Goal: Information Seeking & Learning: Learn about a topic

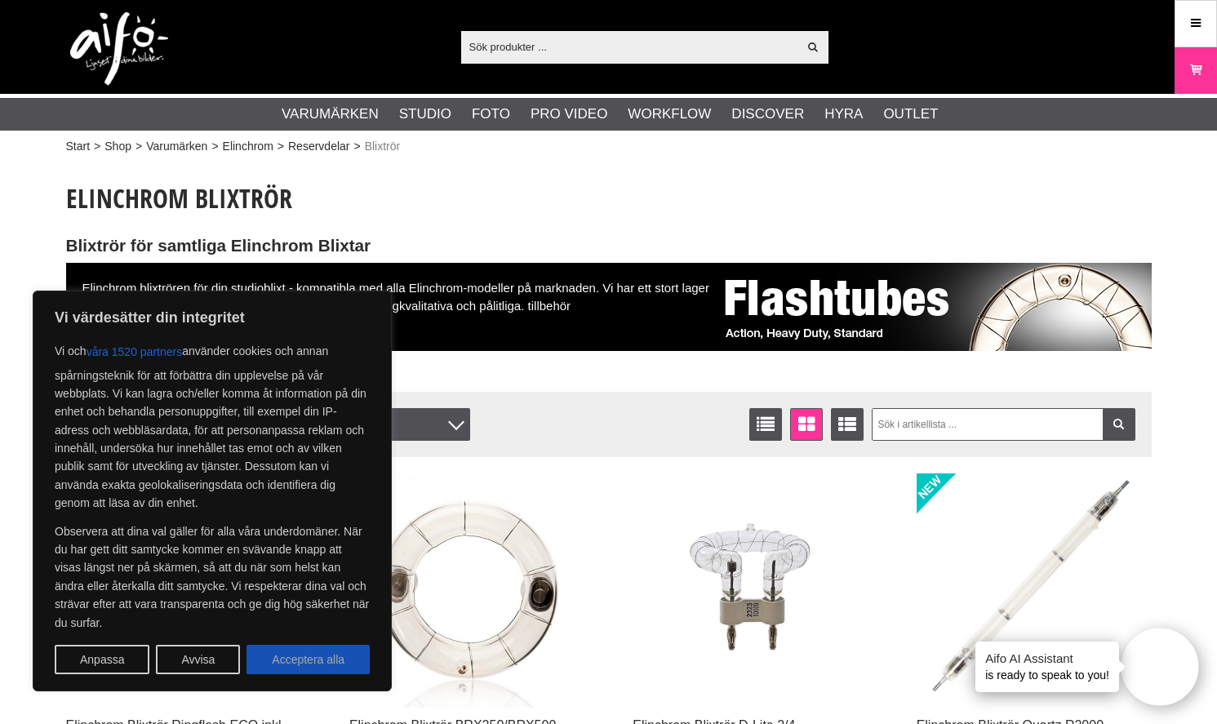
click at [319, 656] on button "Acceptera alla" at bounding box center [308, 659] width 123 height 29
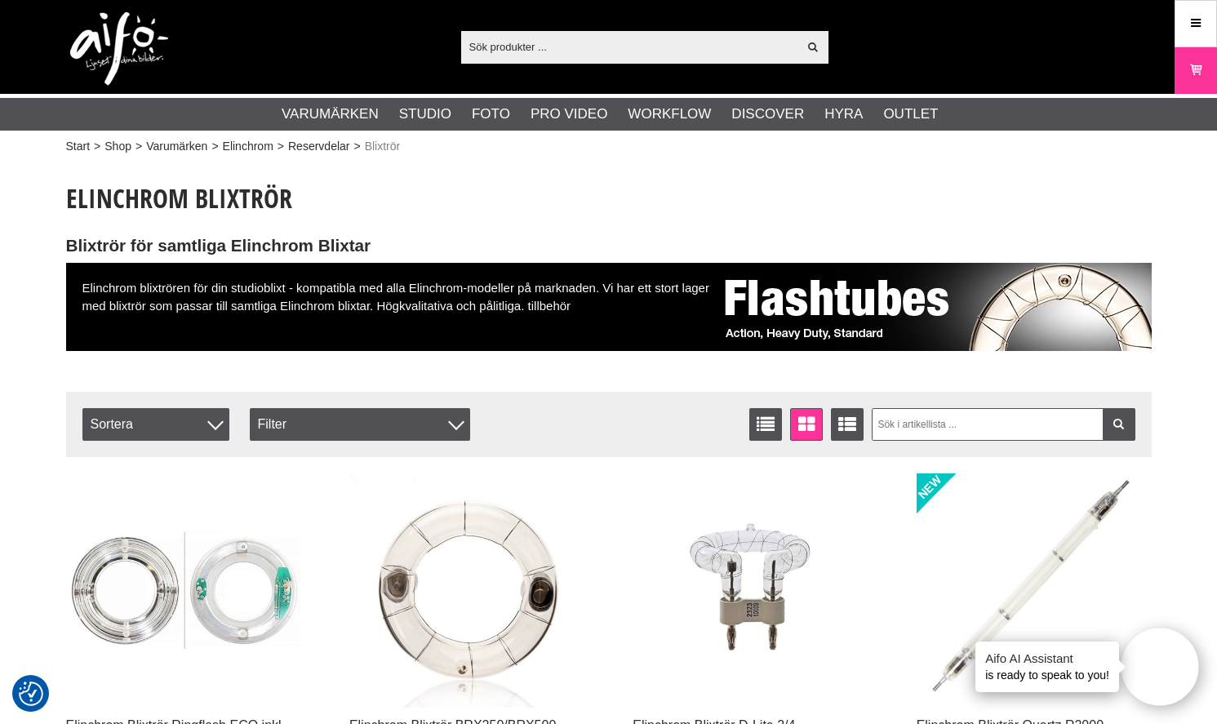
checkbox input "true"
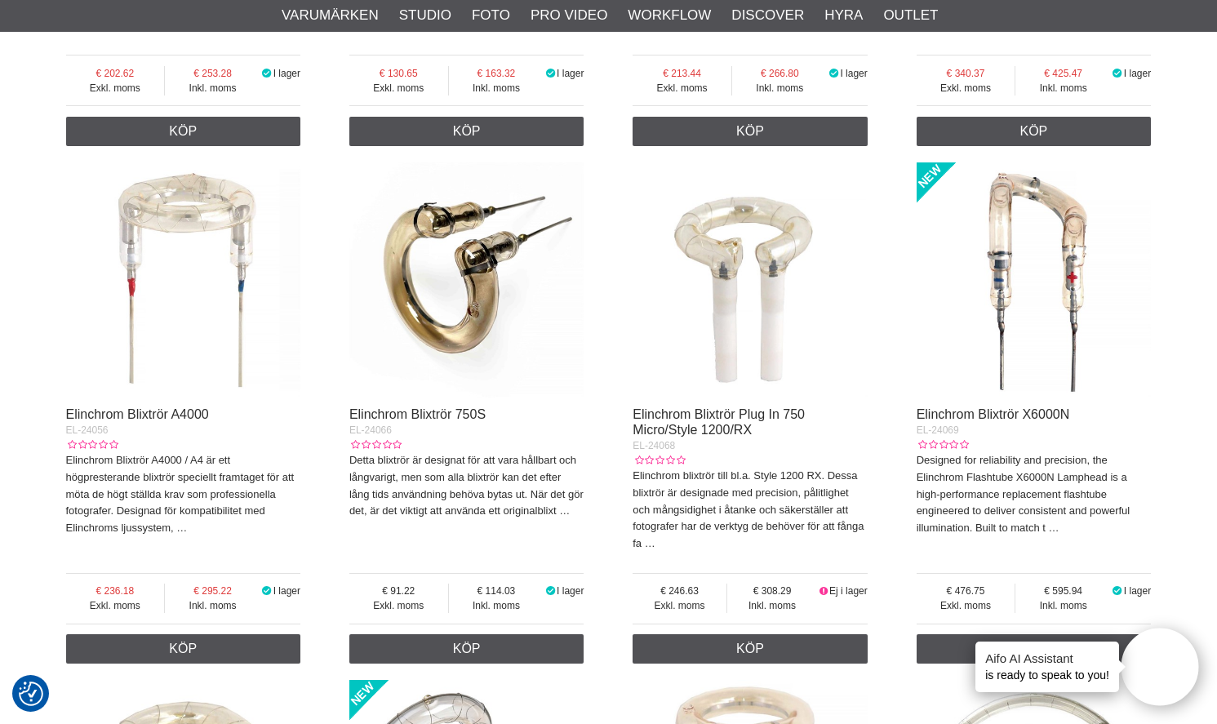
scroll to position [2988, 0]
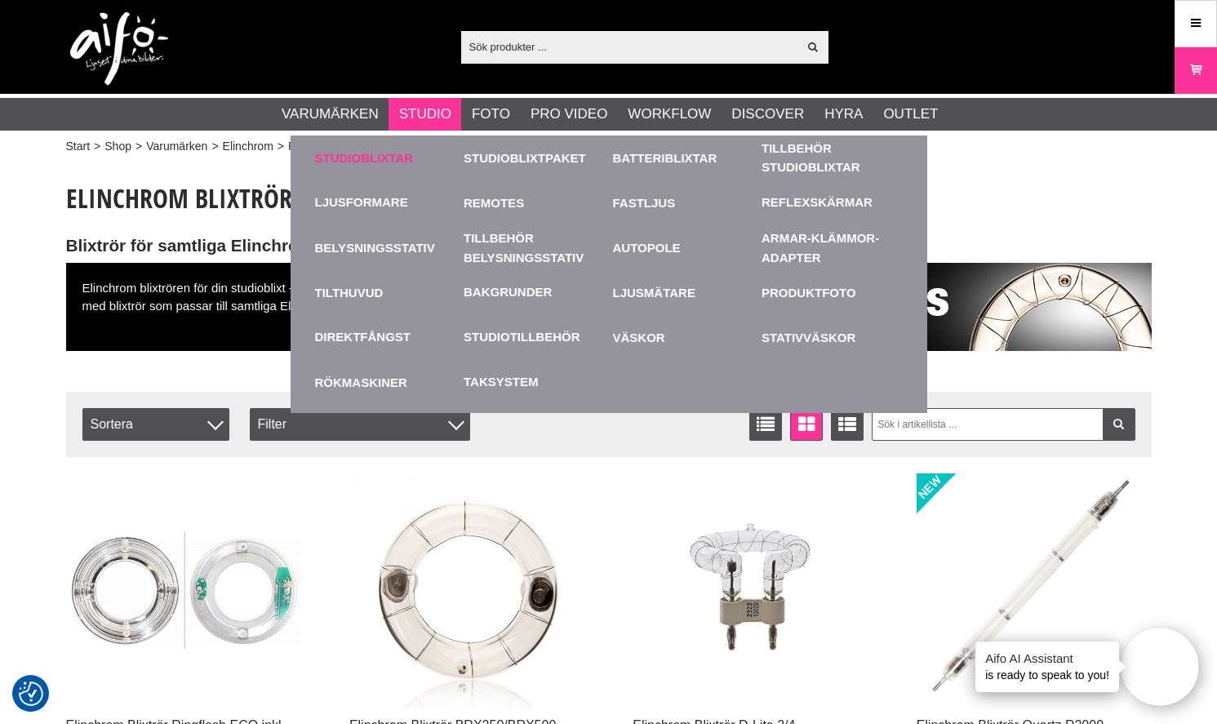
click at [400, 162] on link "Studioblixtar" at bounding box center [385, 158] width 141 height 45
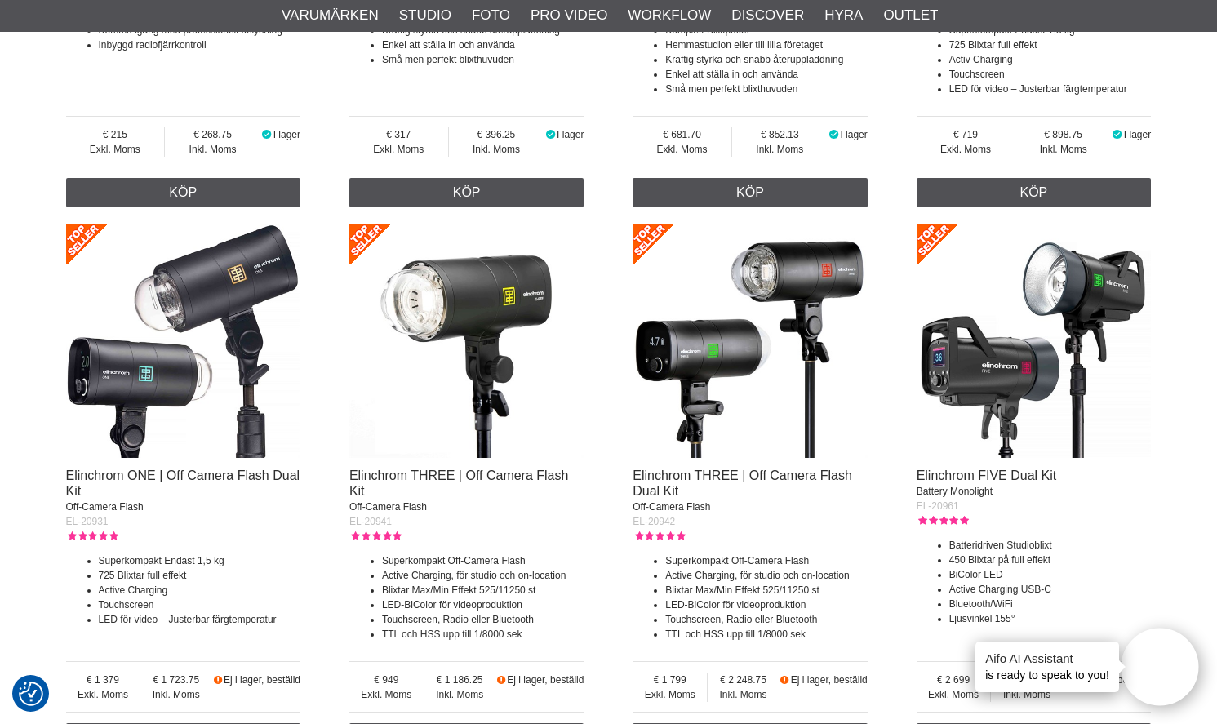
scroll to position [990, 0]
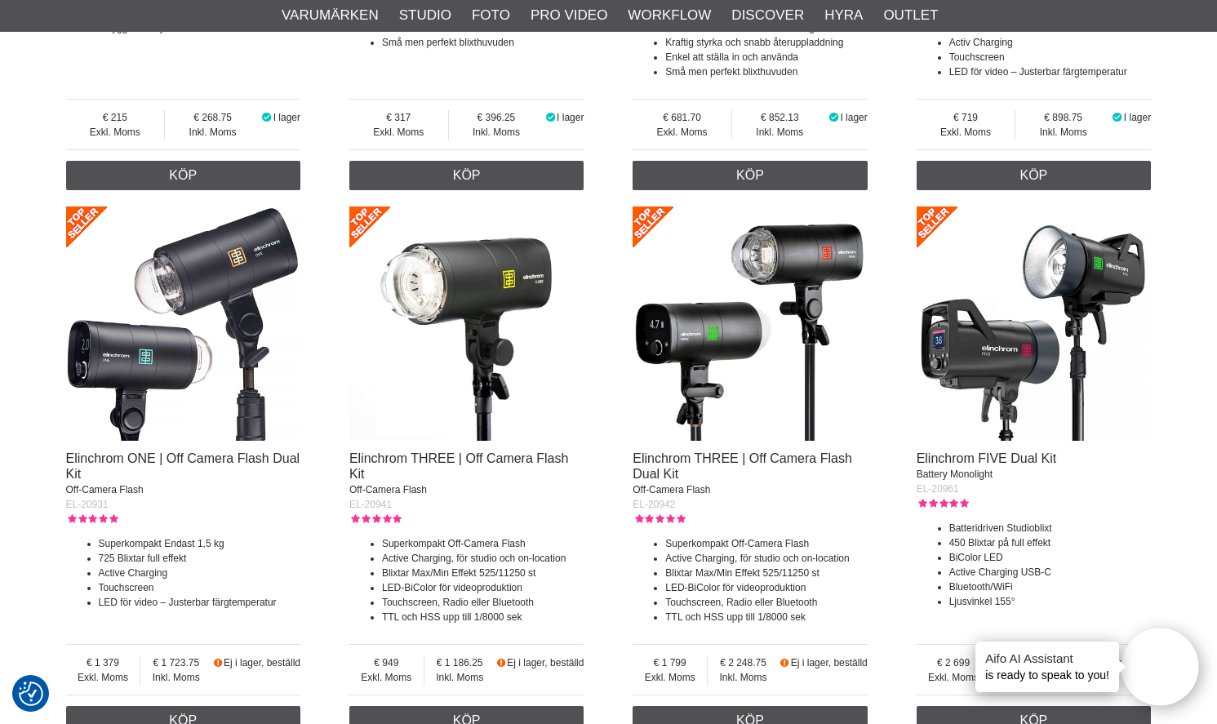
click at [176, 344] on img at bounding box center [183, 324] width 235 height 235
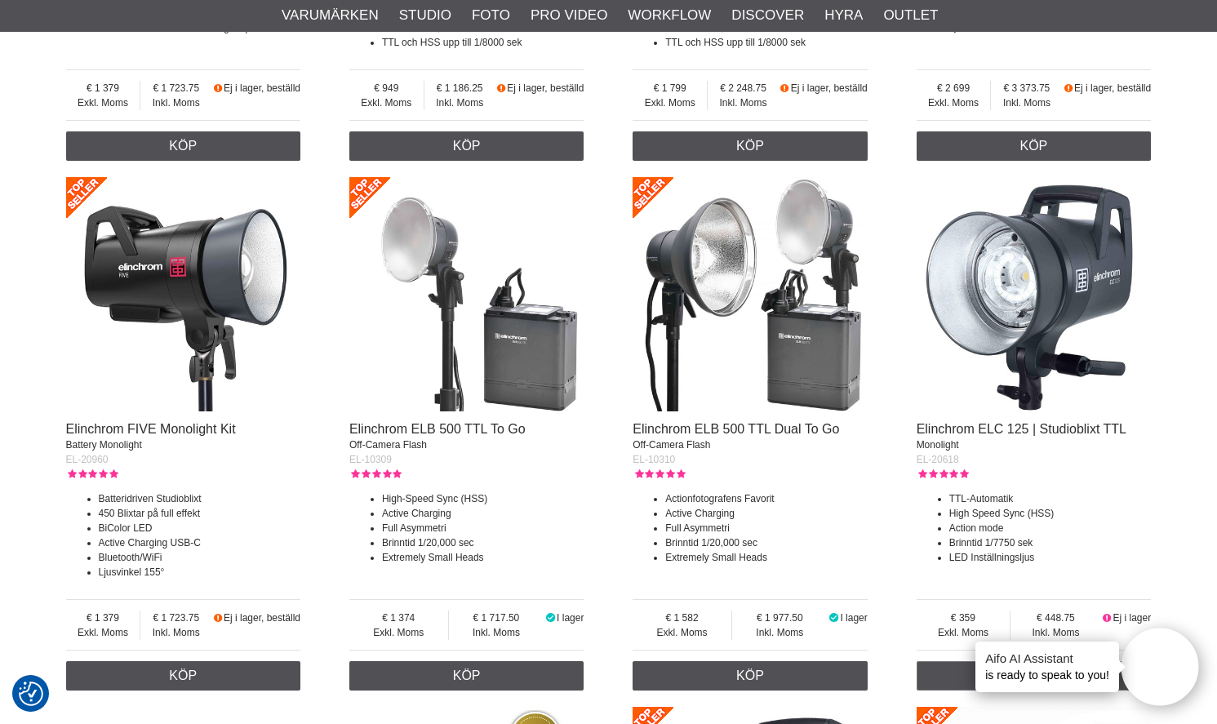
scroll to position [1568, 0]
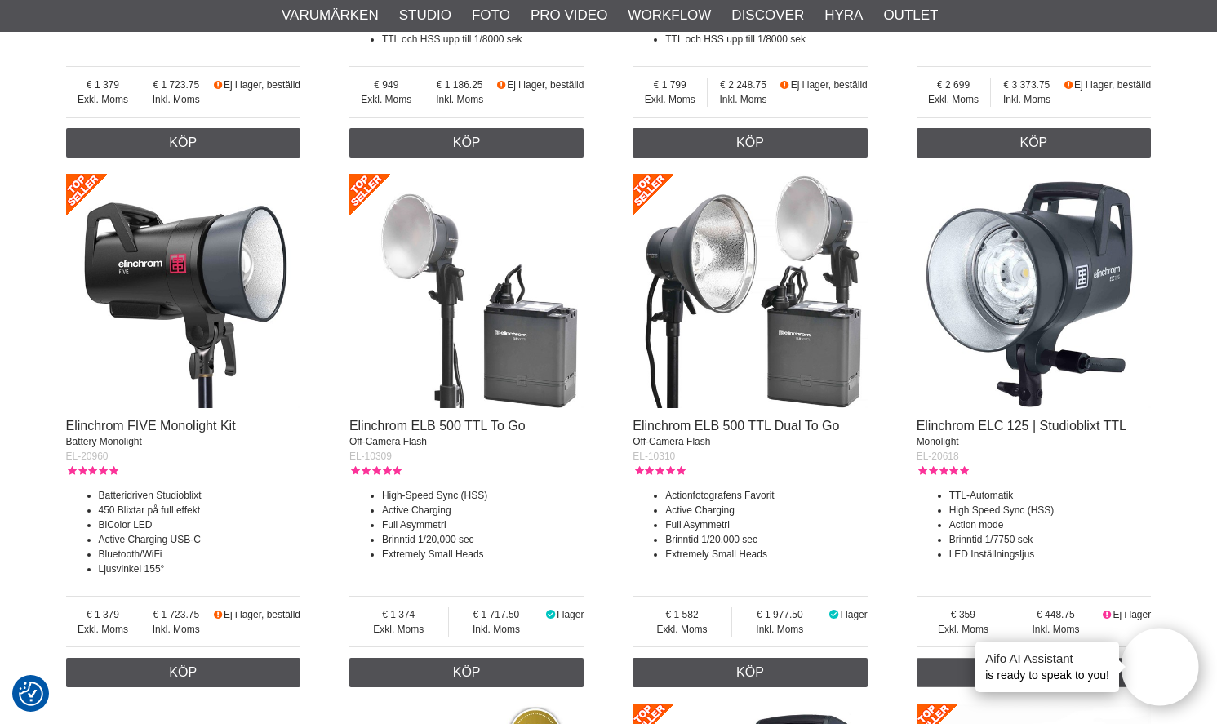
click at [1033, 364] on img at bounding box center [1034, 291] width 235 height 235
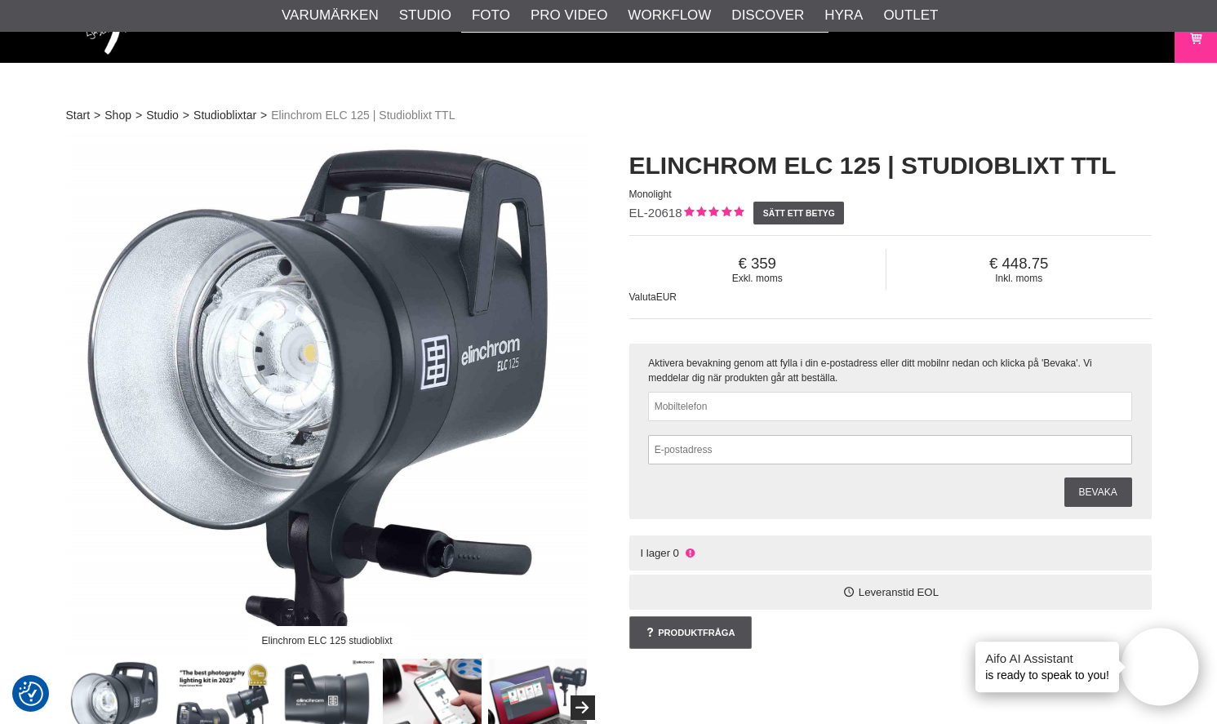
scroll to position [99, 0]
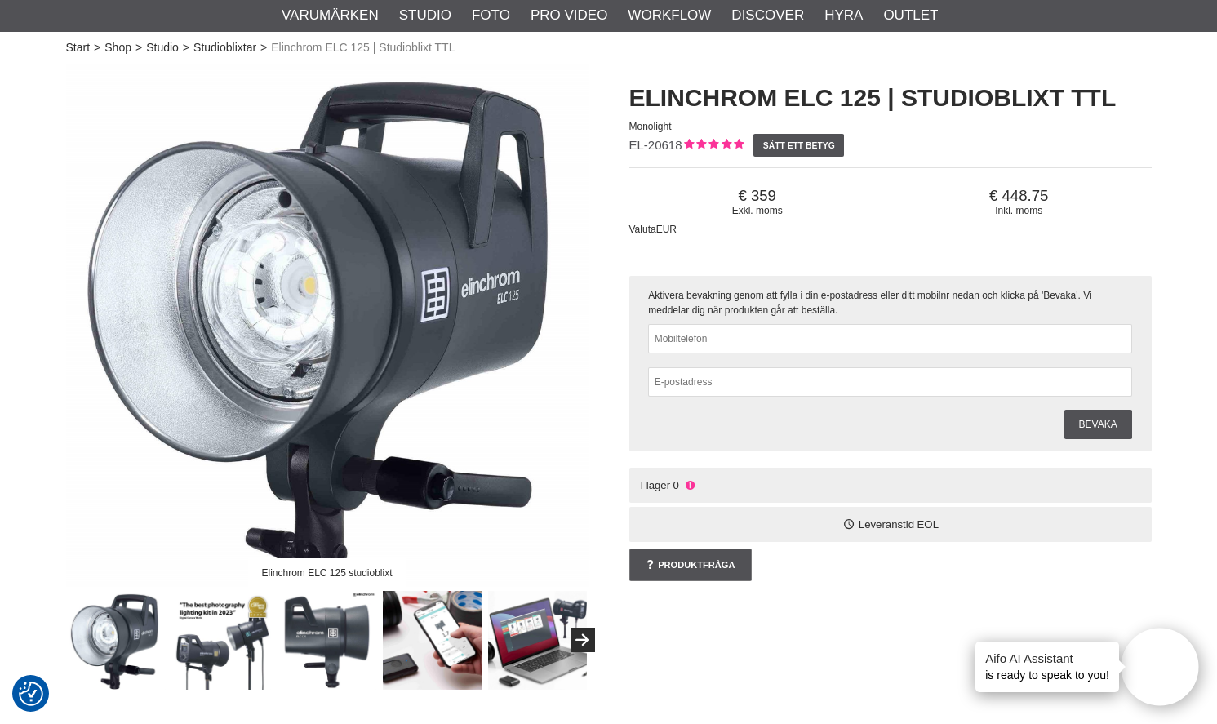
click at [225, 647] on img at bounding box center [221, 640] width 99 height 99
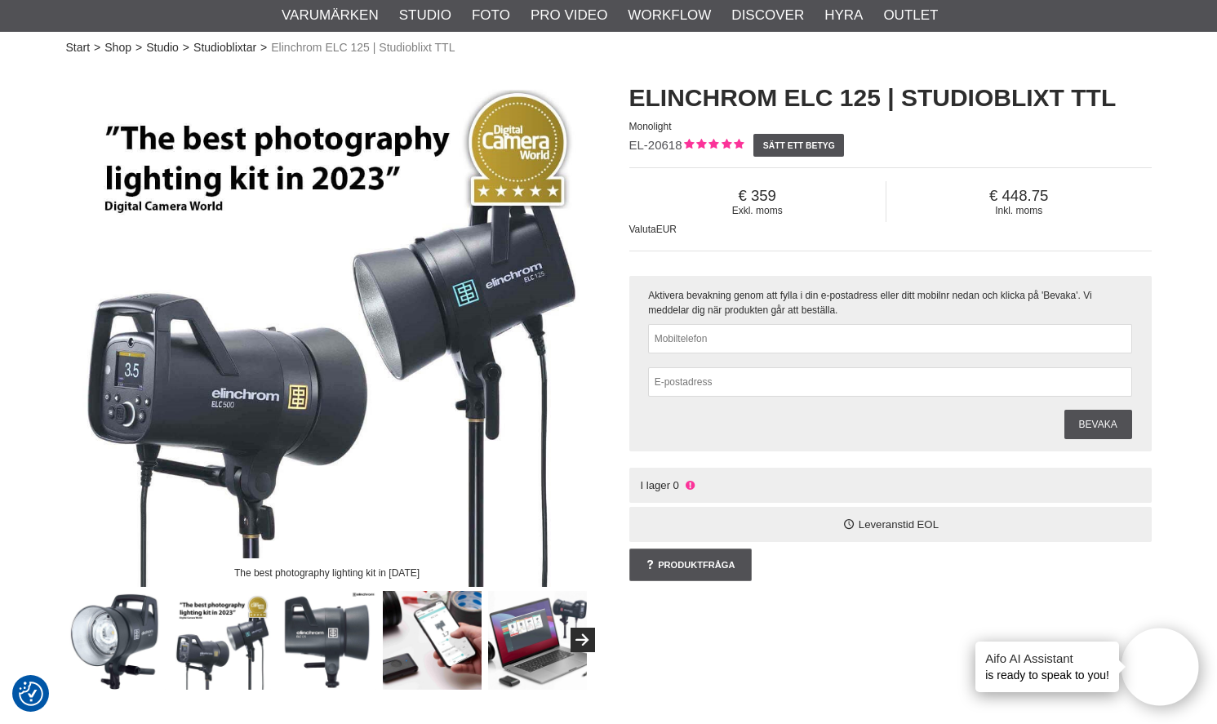
click at [552, 648] on img at bounding box center [537, 640] width 99 height 99
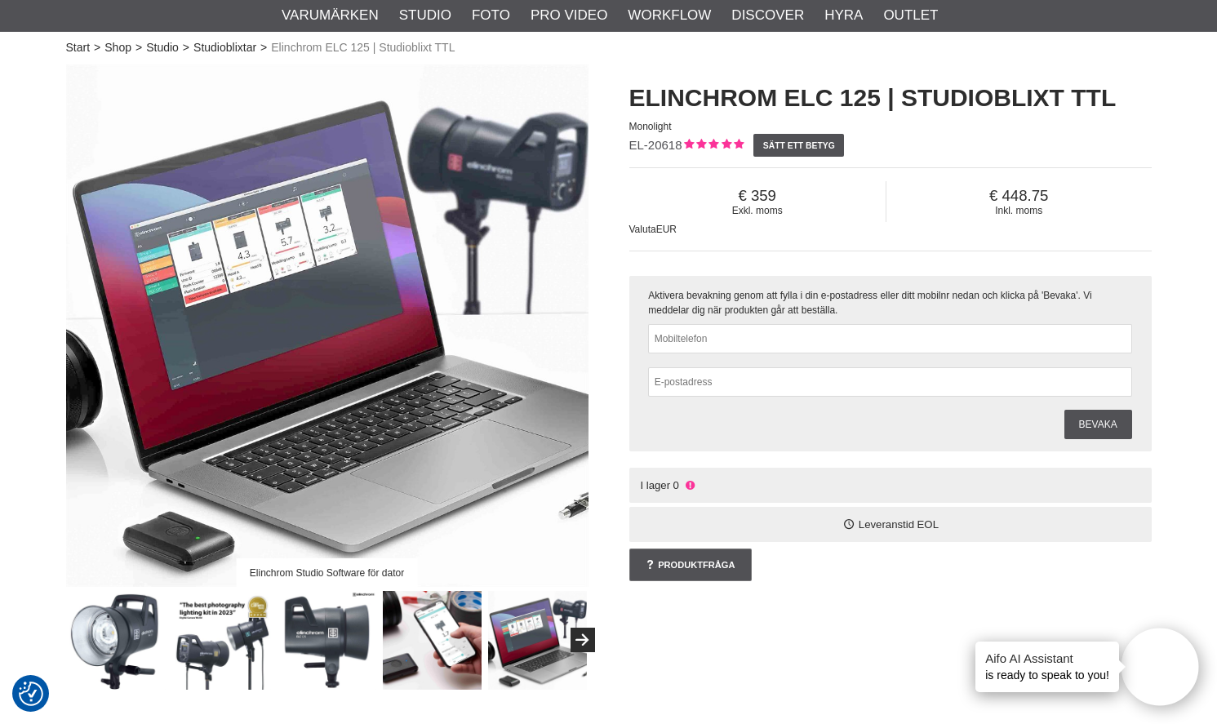
click at [429, 633] on img at bounding box center [432, 640] width 99 height 99
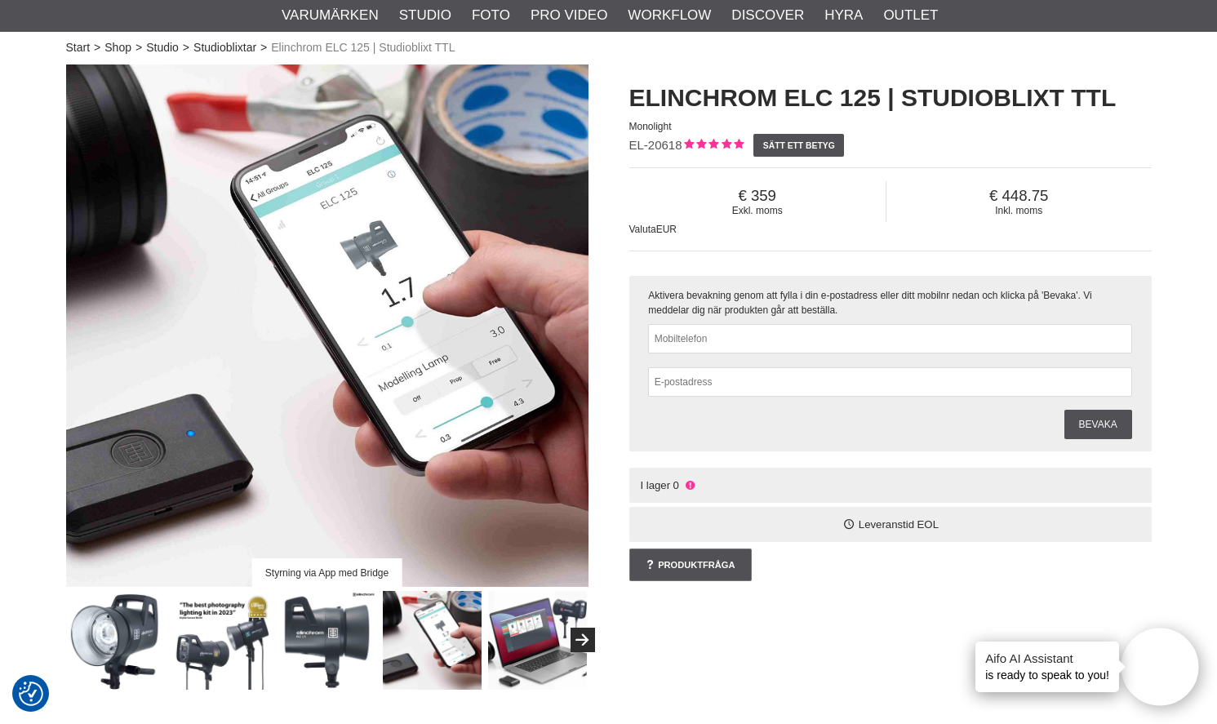
click at [334, 640] on img at bounding box center [327, 640] width 99 height 99
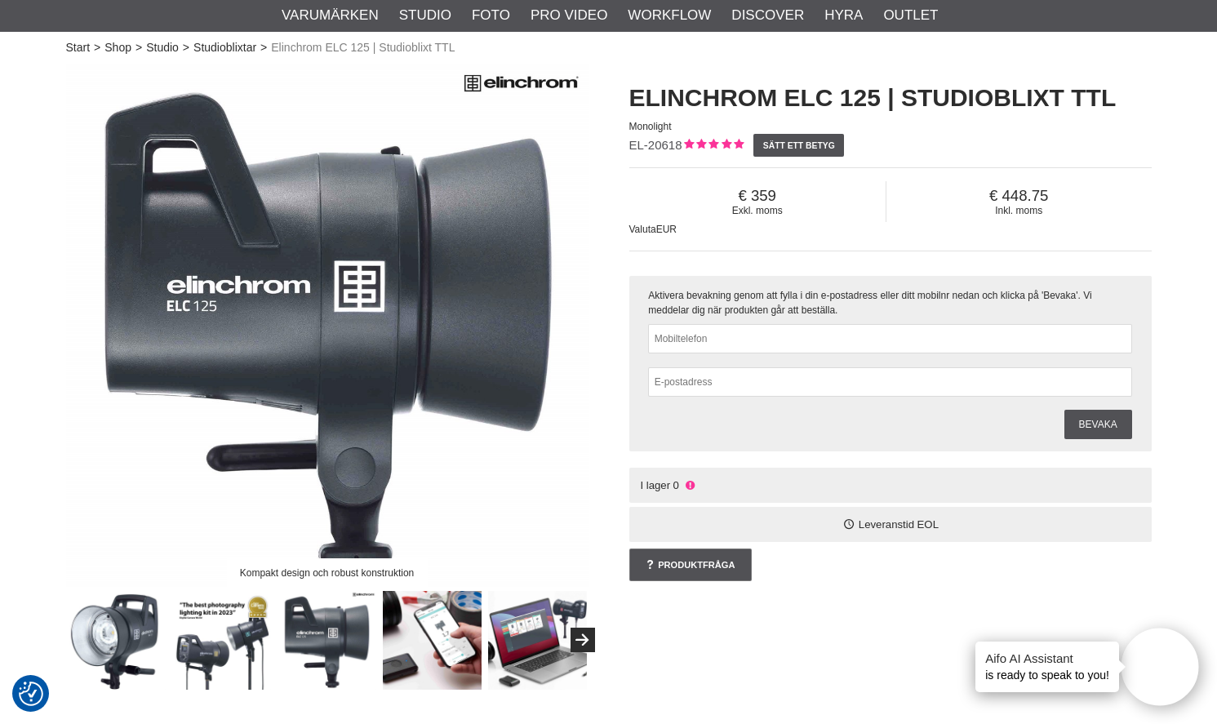
click at [455, 628] on img at bounding box center [432, 640] width 99 height 99
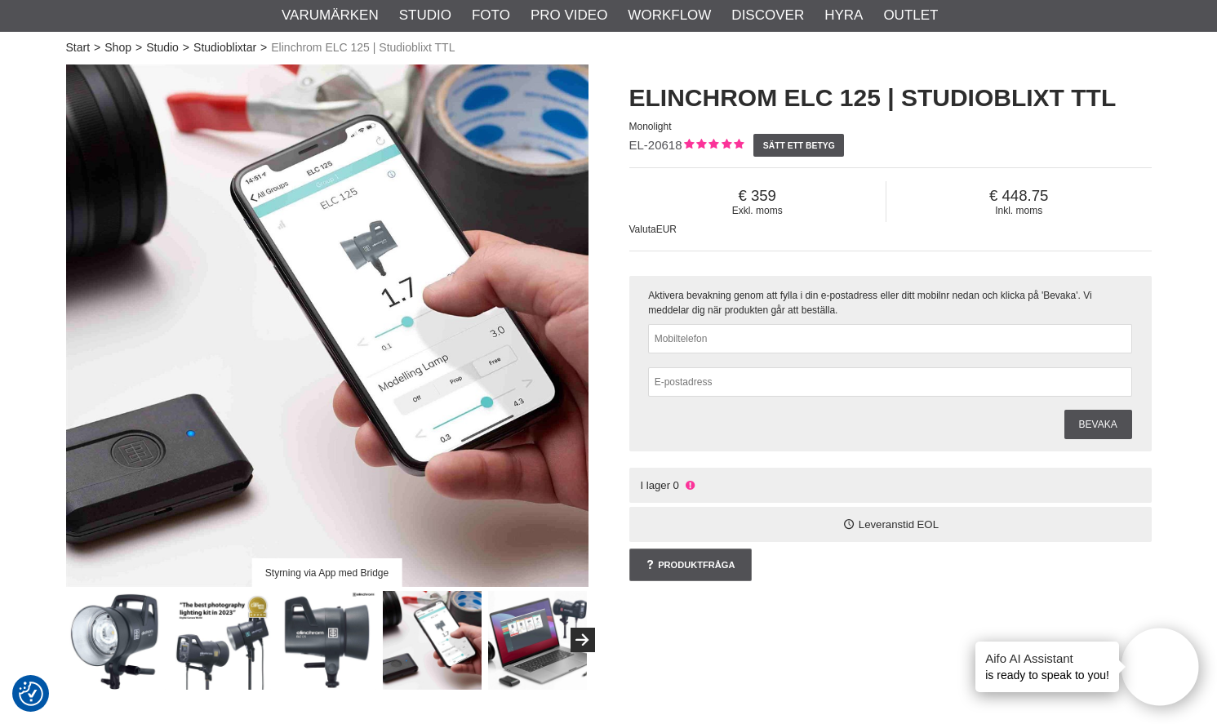
click at [305, 607] on img at bounding box center [327, 640] width 99 height 99
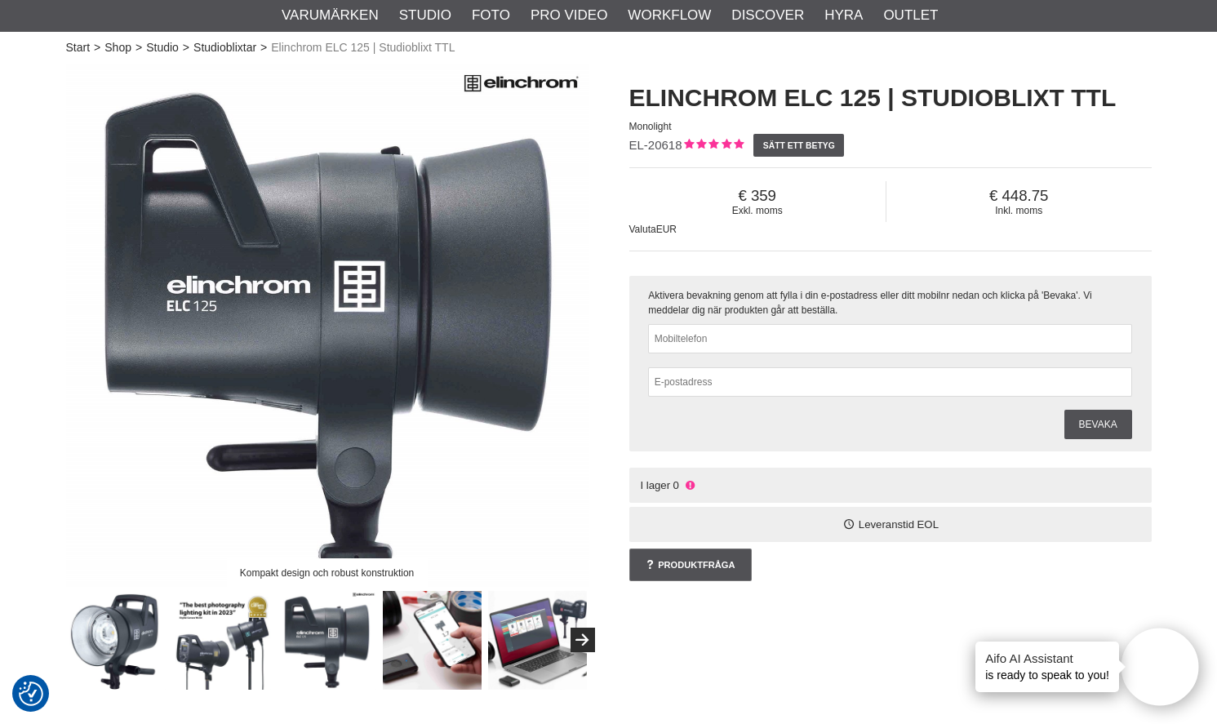
click at [230, 614] on img at bounding box center [221, 640] width 99 height 99
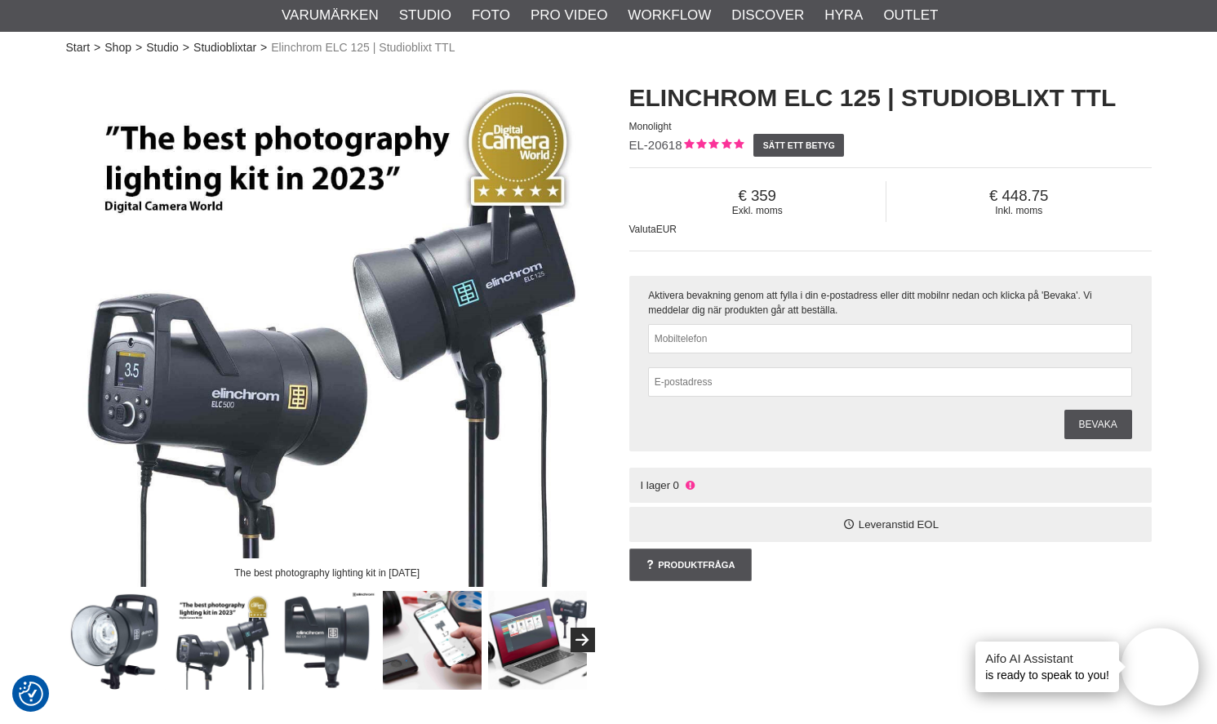
click at [687, 399] on div "Aktivera bevakning genom att fylla i din e-postadress eller ditt mobilnr nedan …" at bounding box center [890, 363] width 522 height 175
drag, startPoint x: 687, startPoint y: 390, endPoint x: 691, endPoint y: 398, distance: 8.4
click at [695, 389] on input "text" at bounding box center [889, 381] width 483 height 29
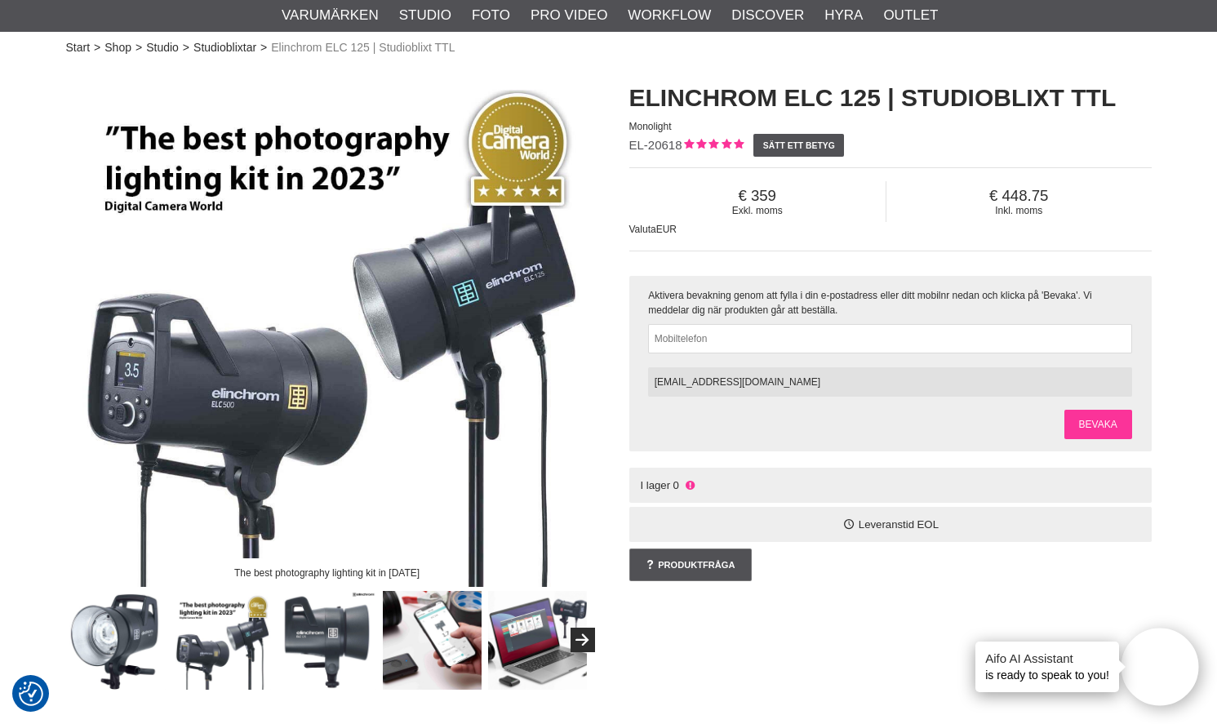
type input "produktion@studio1.se"
click at [1093, 418] on link "Bevaka" at bounding box center [1098, 424] width 68 height 29
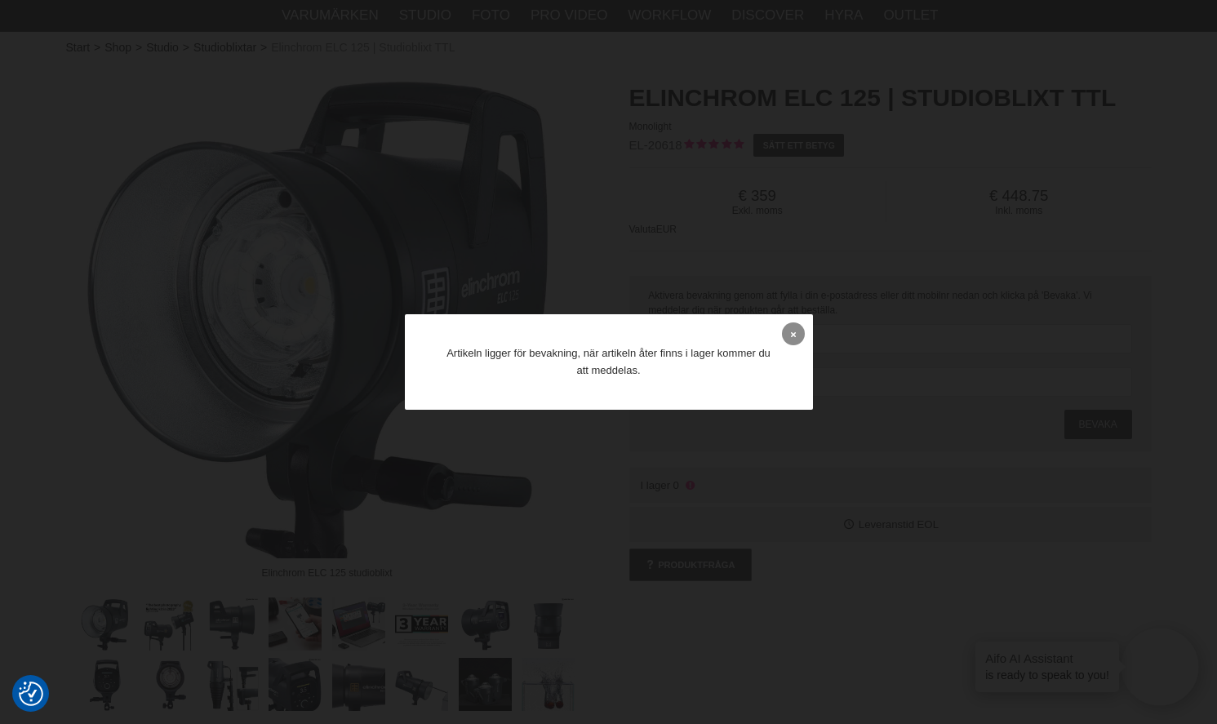
click at [784, 338] on link at bounding box center [793, 333] width 23 height 23
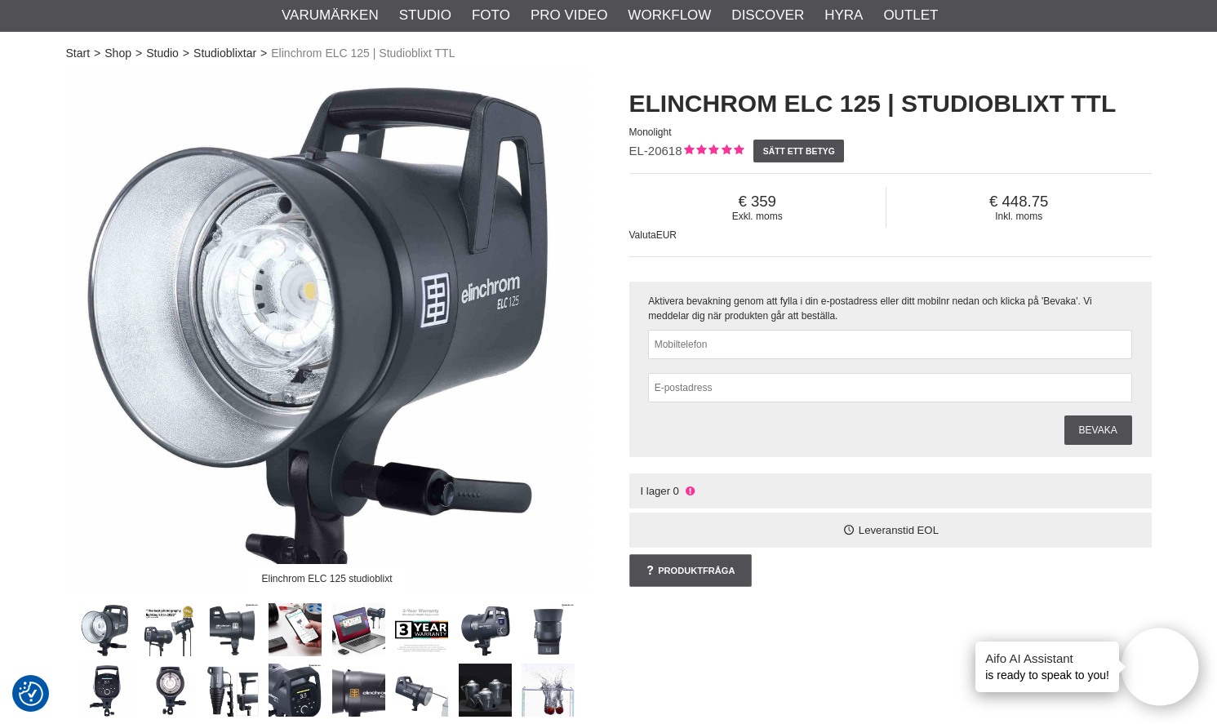
scroll to position [0, 0]
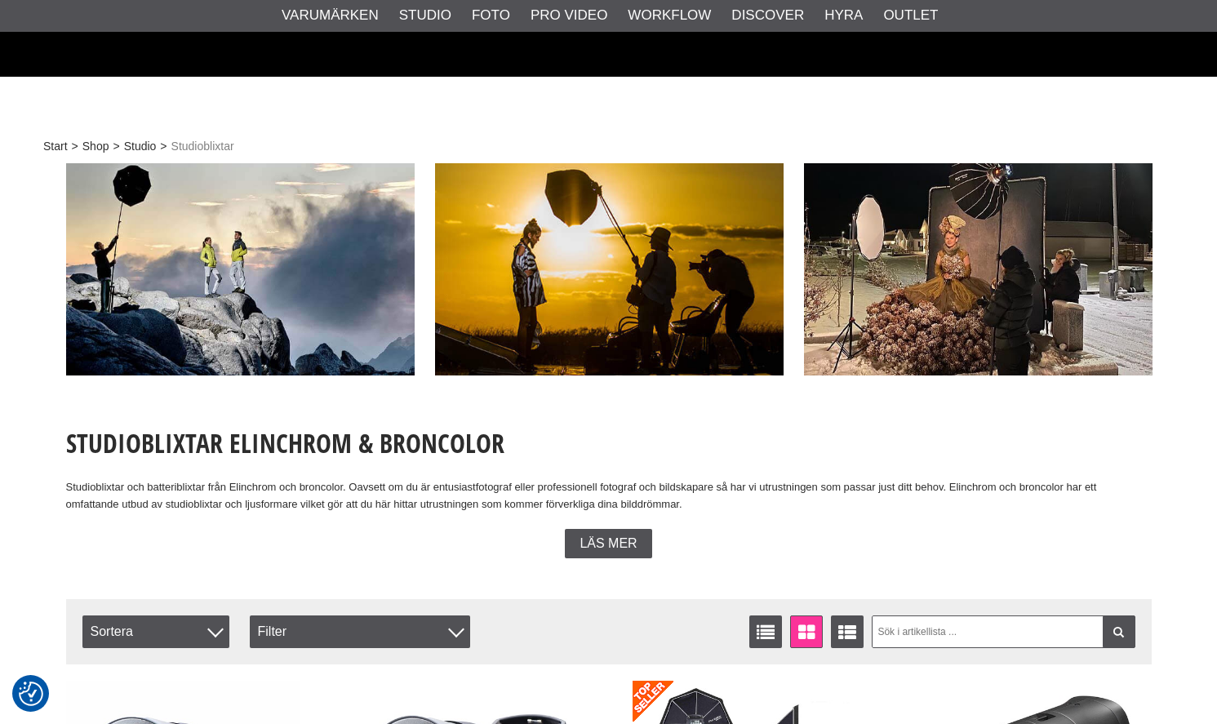
scroll to position [1568, 0]
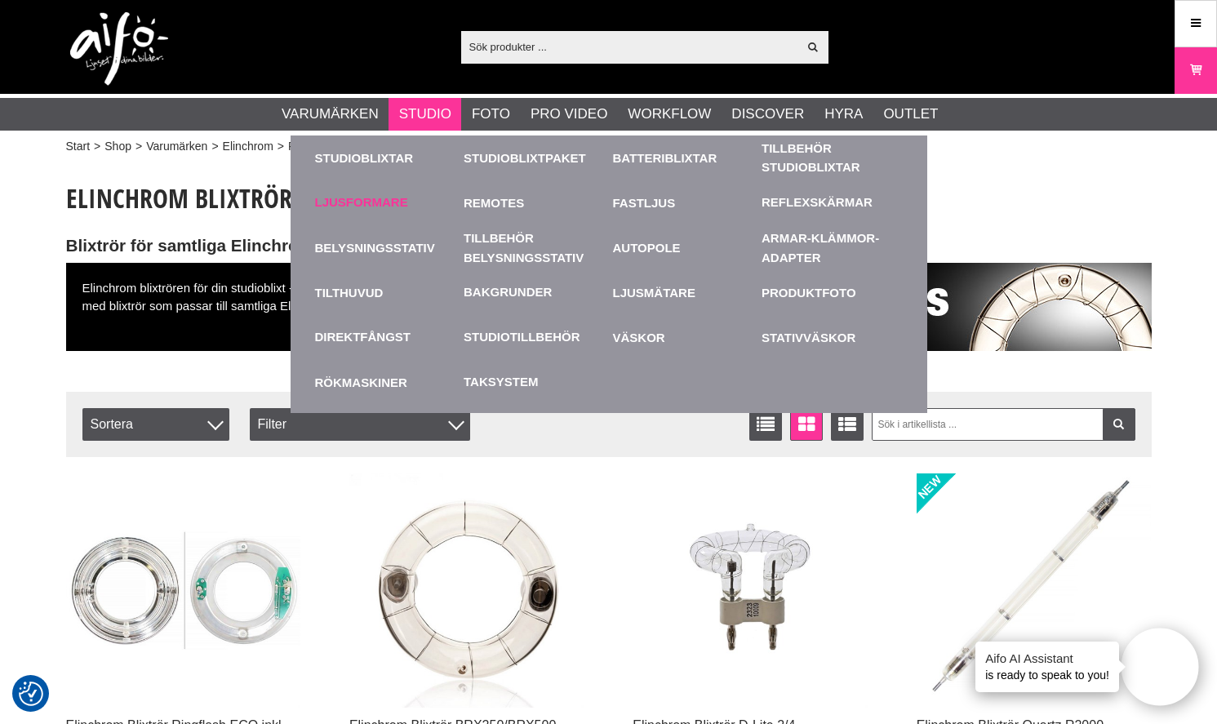
click at [383, 201] on link "Ljusformare" at bounding box center [361, 202] width 93 height 19
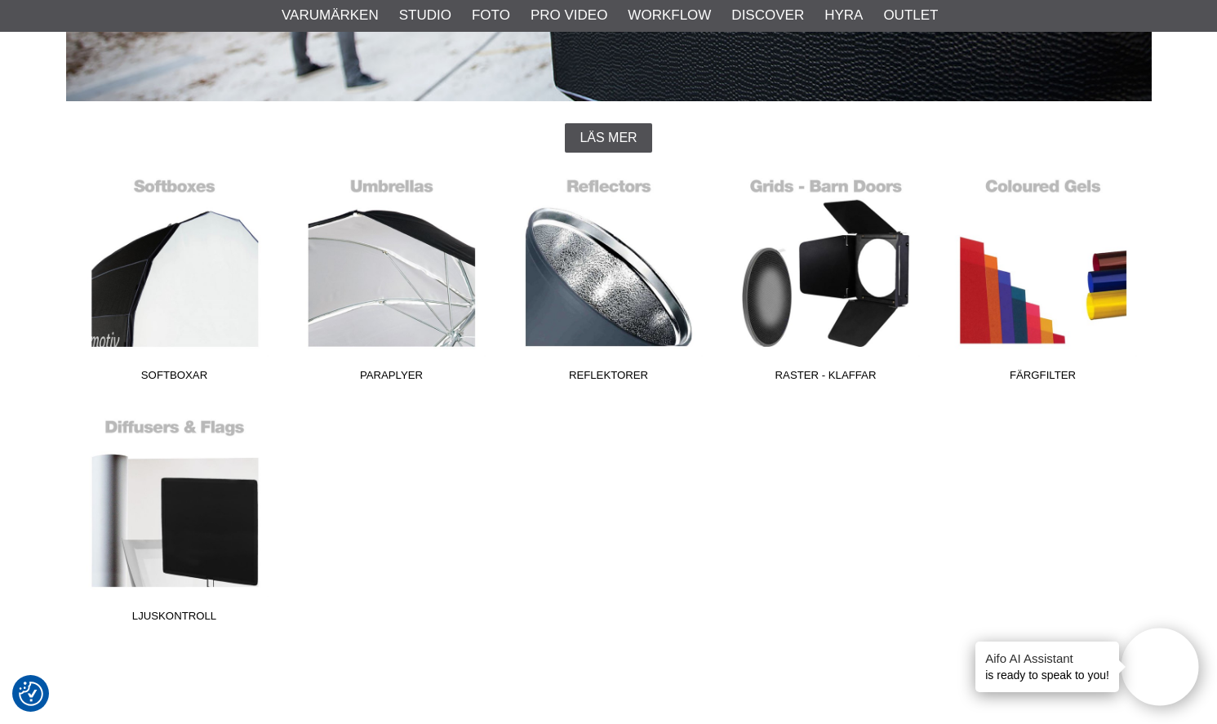
scroll to position [409, 0]
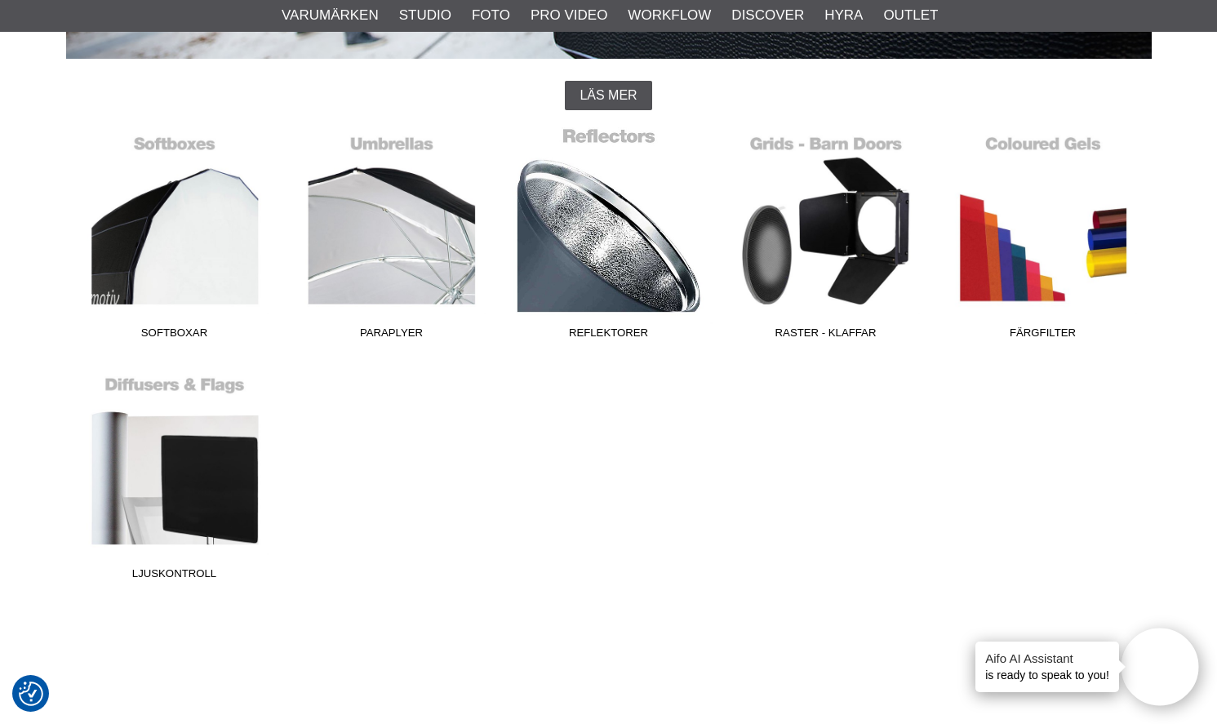
click at [633, 336] on span "Reflektorer" at bounding box center [608, 336] width 217 height 22
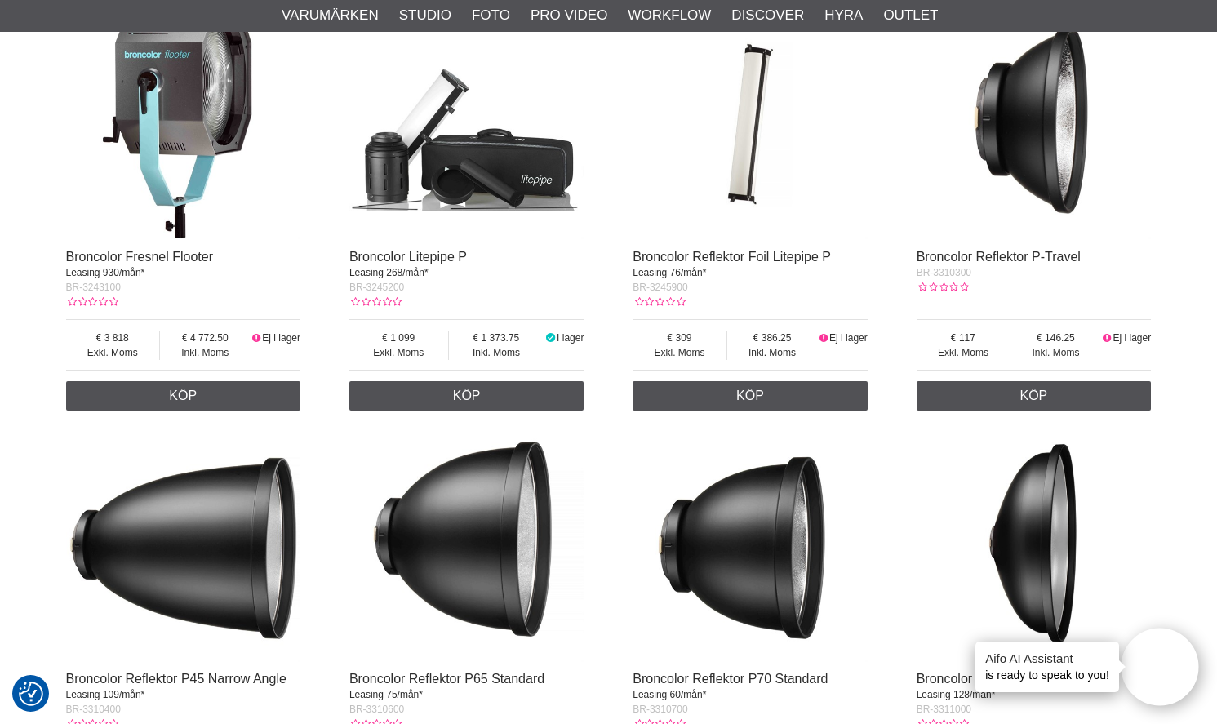
scroll to position [91, 0]
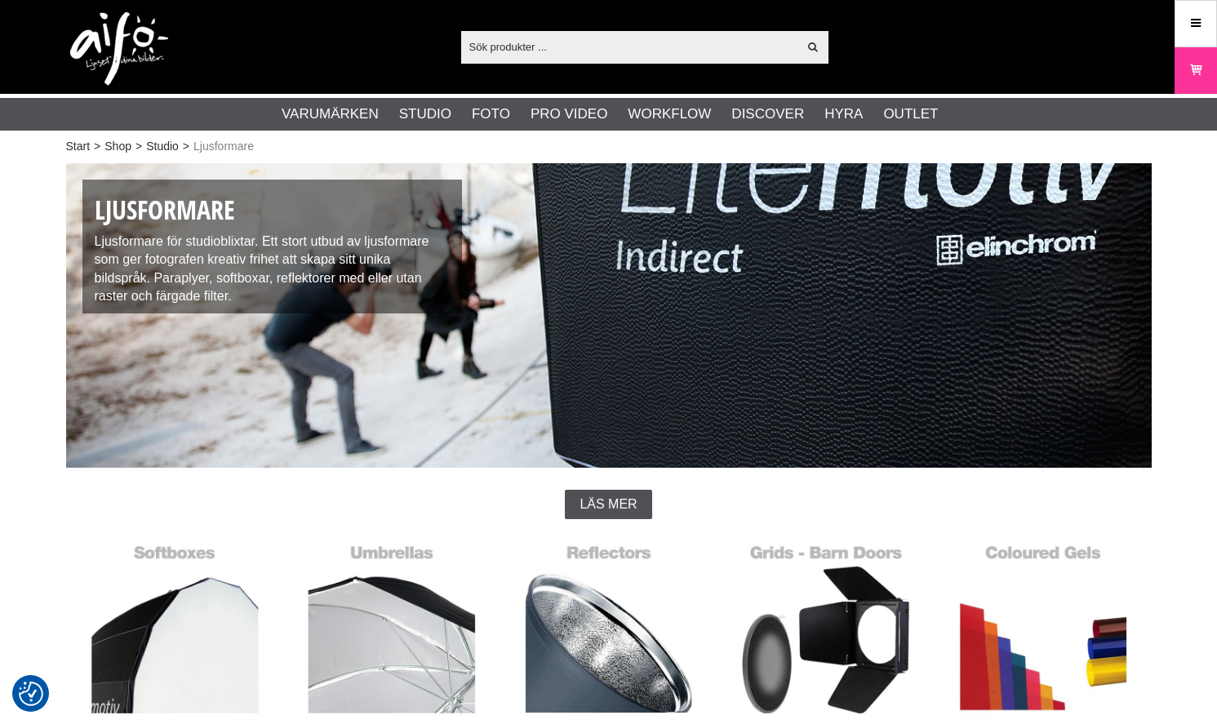
scroll to position [409, 0]
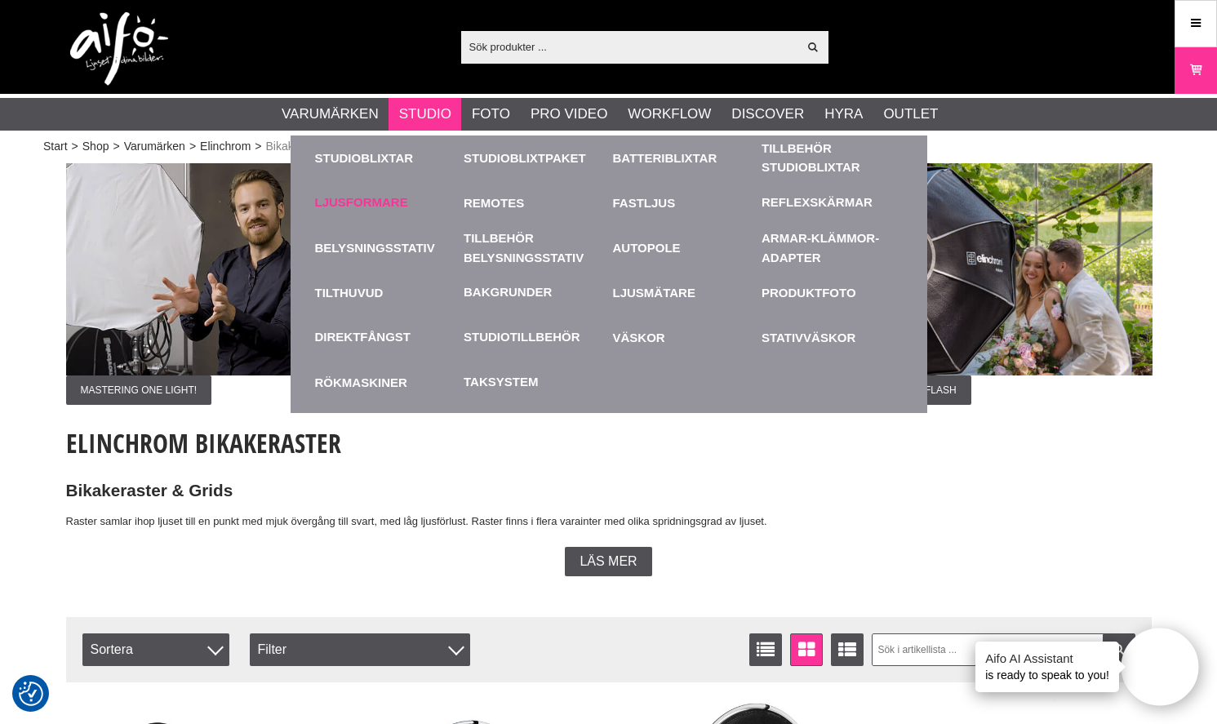
click at [368, 205] on link "Ljusformare" at bounding box center [361, 202] width 93 height 19
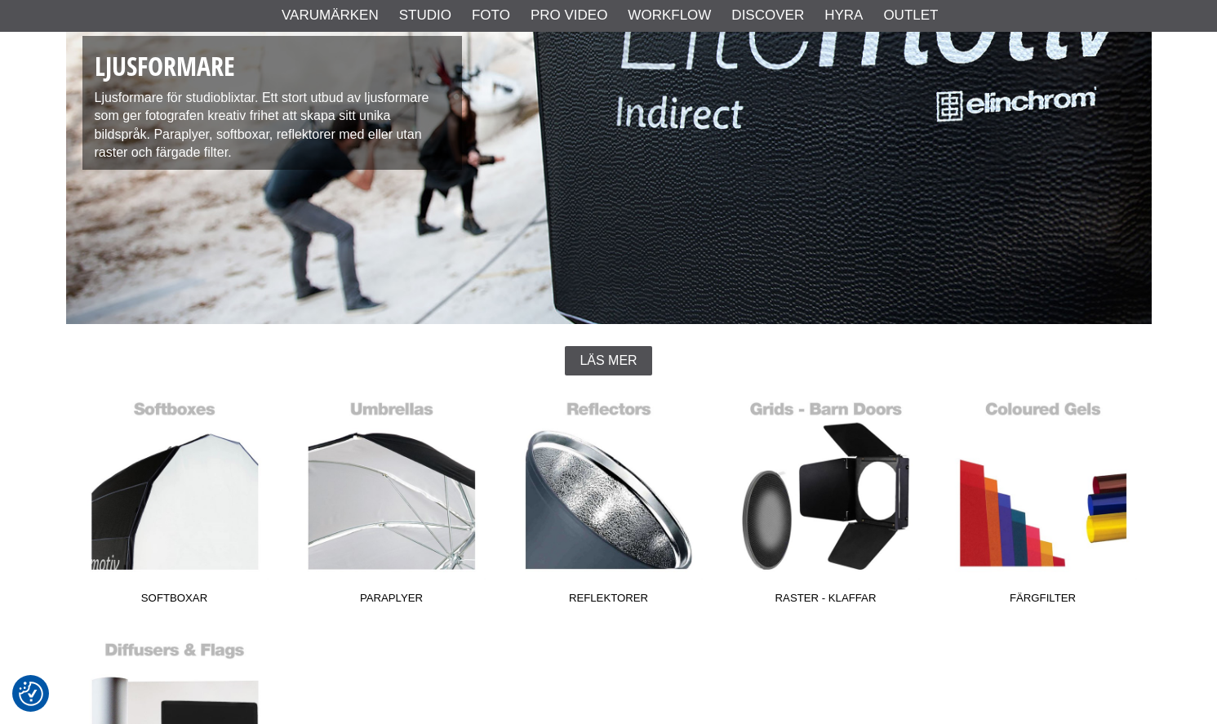
scroll to position [287, 0]
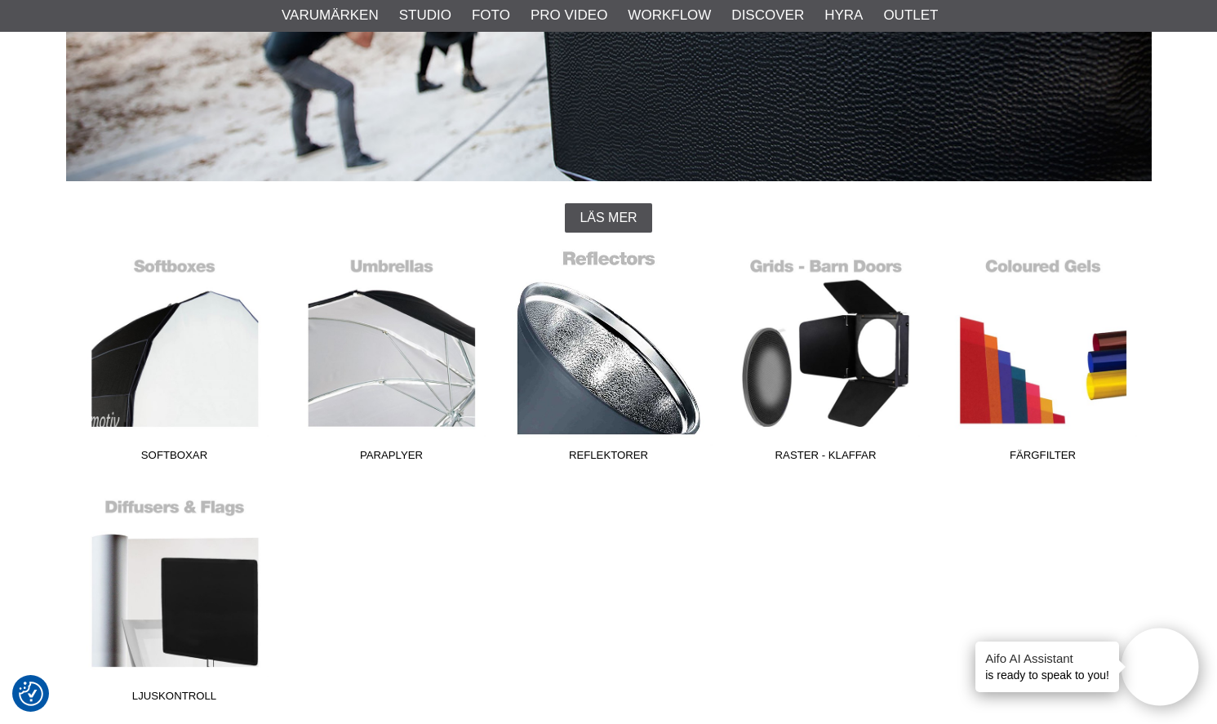
click at [598, 453] on span "Reflektorer" at bounding box center [608, 458] width 217 height 22
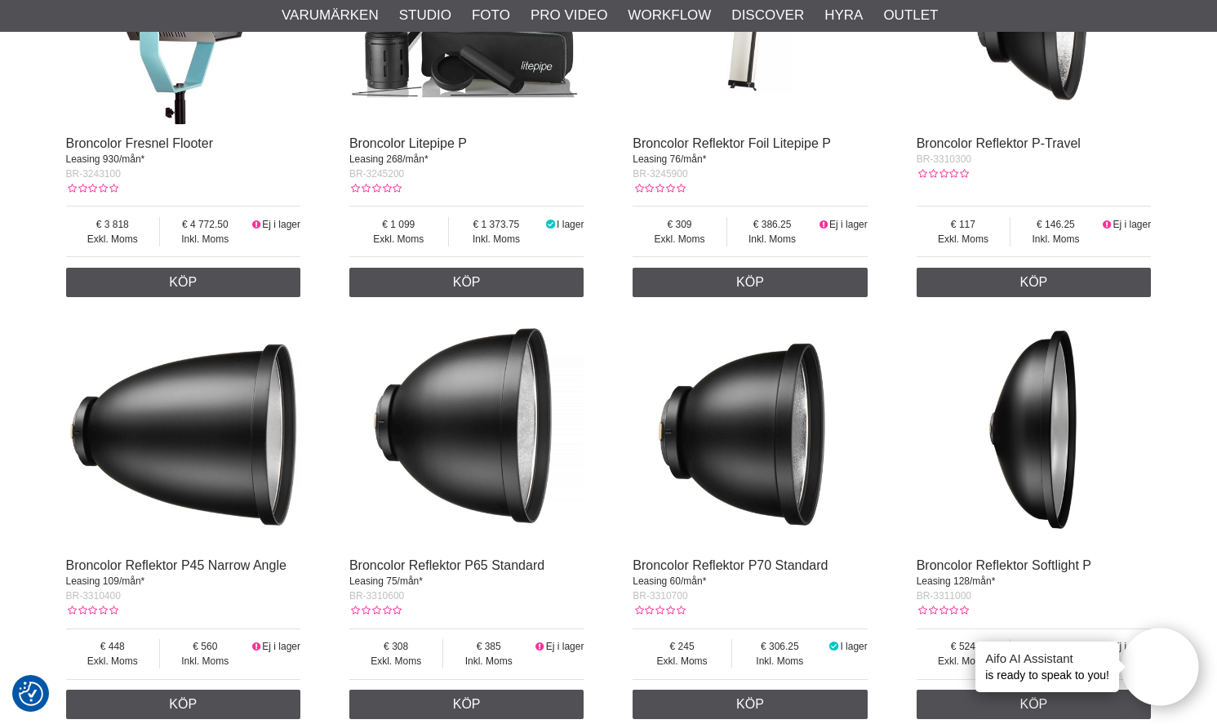
scroll to position [678, 0]
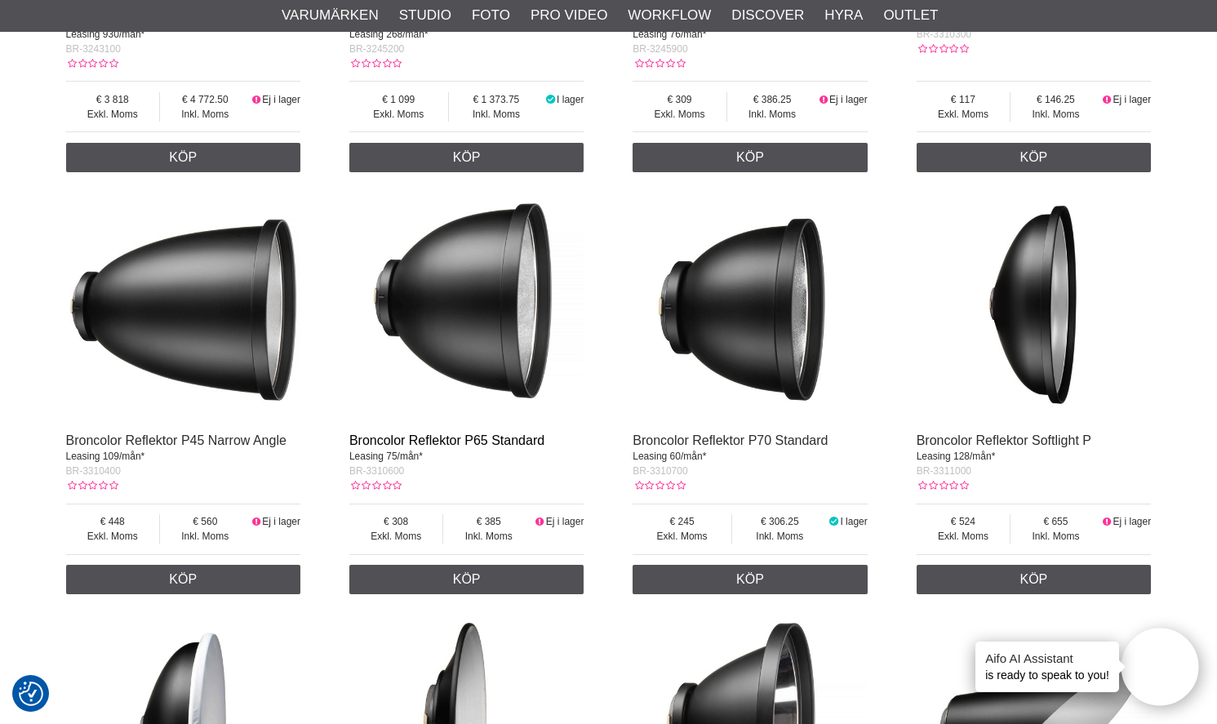
click at [457, 444] on link "Broncolor Reflektor P65 Standard" at bounding box center [446, 440] width 195 height 14
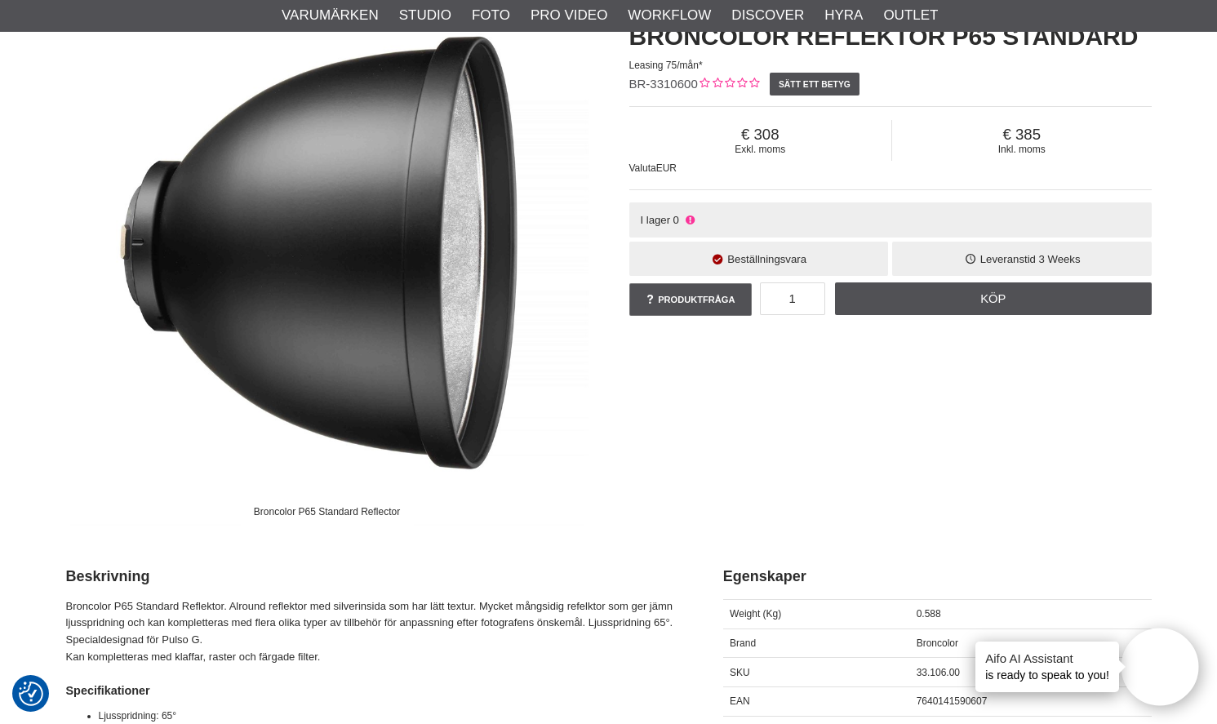
scroll to position [295, 0]
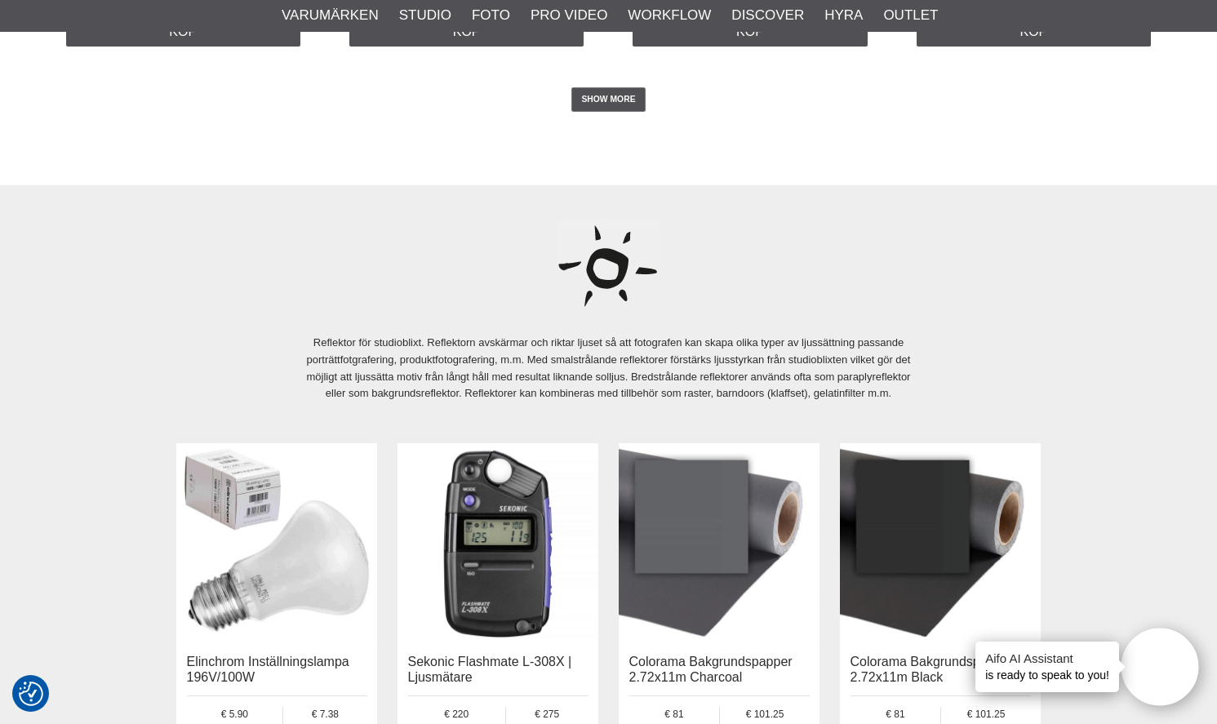
scroll to position [3335, 0]
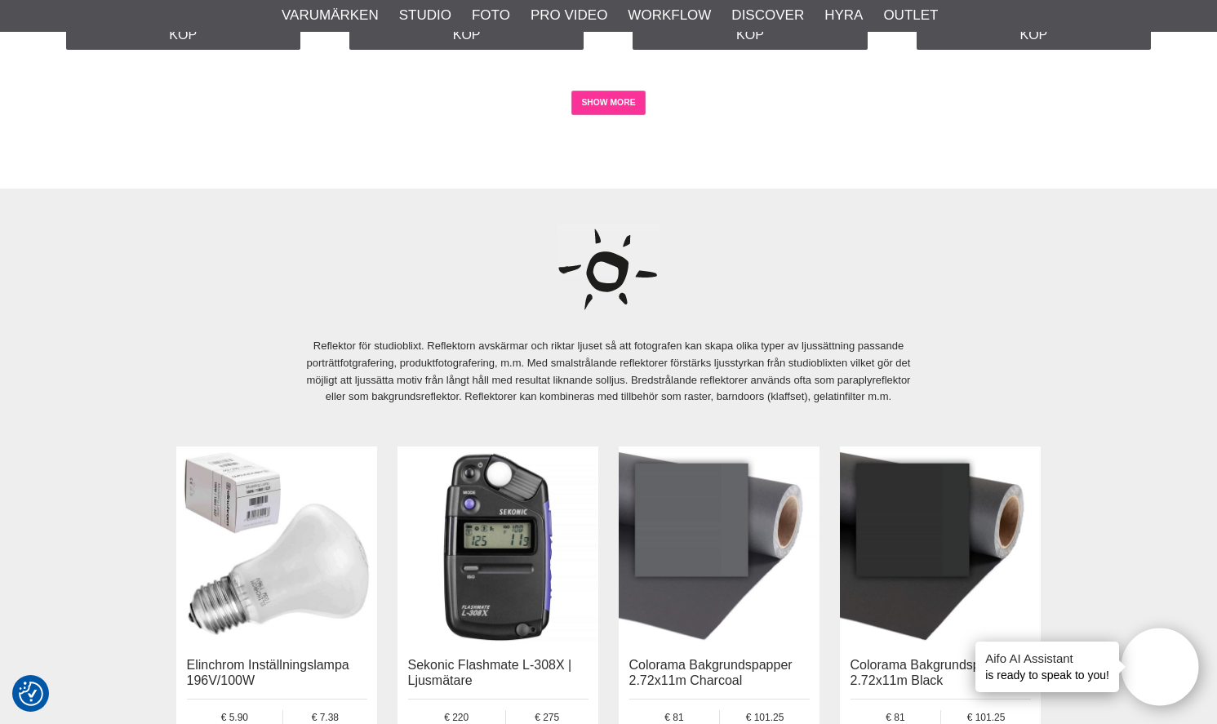
click at [625, 97] on link "SHOW MORE" at bounding box center [608, 103] width 74 height 24
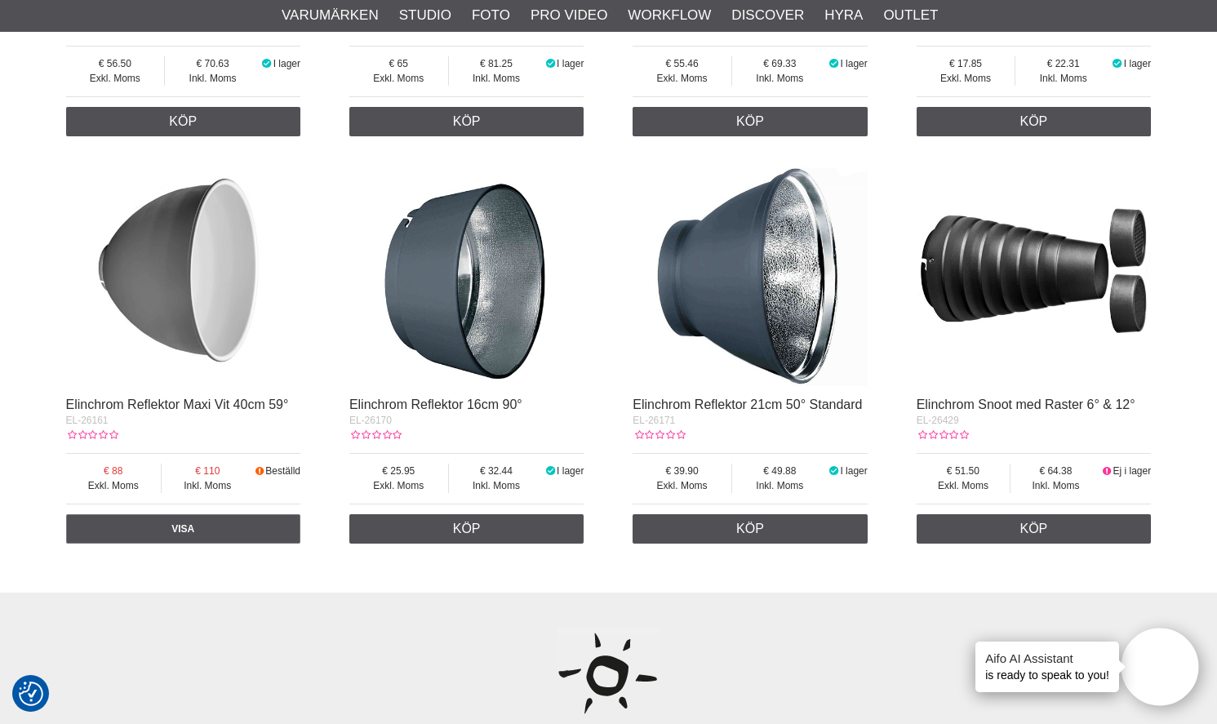
scroll to position [4378, 0]
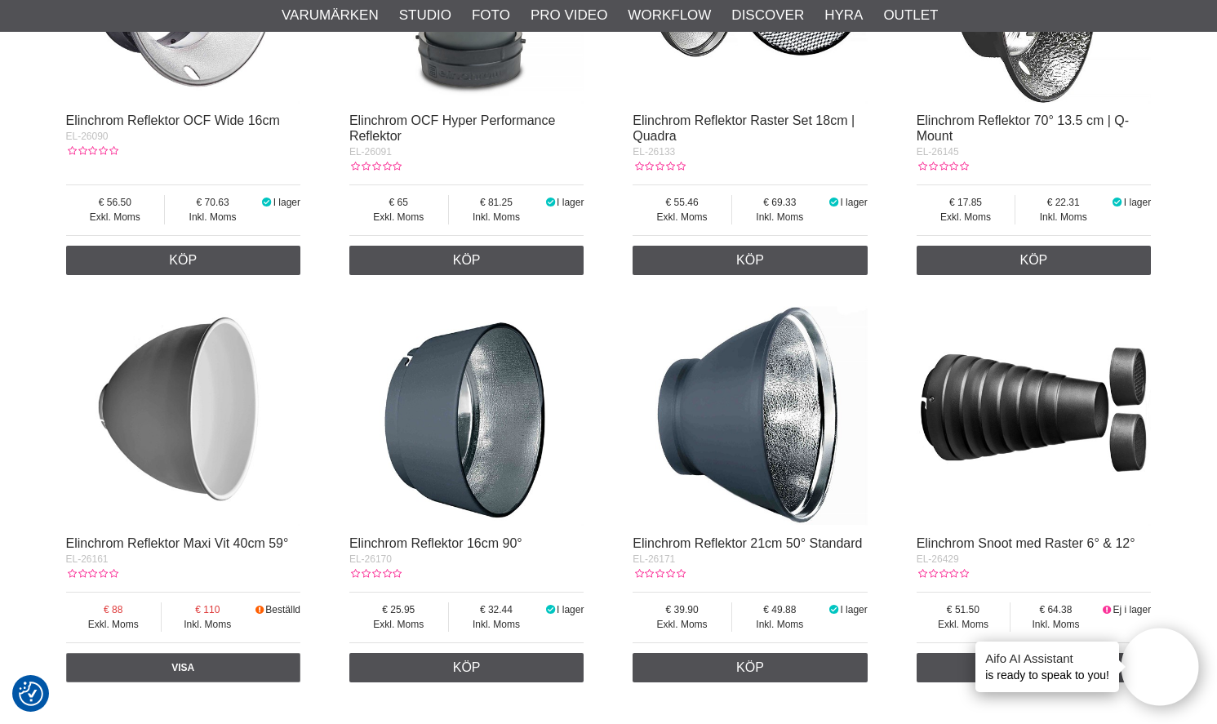
click at [223, 398] on img at bounding box center [183, 408] width 235 height 235
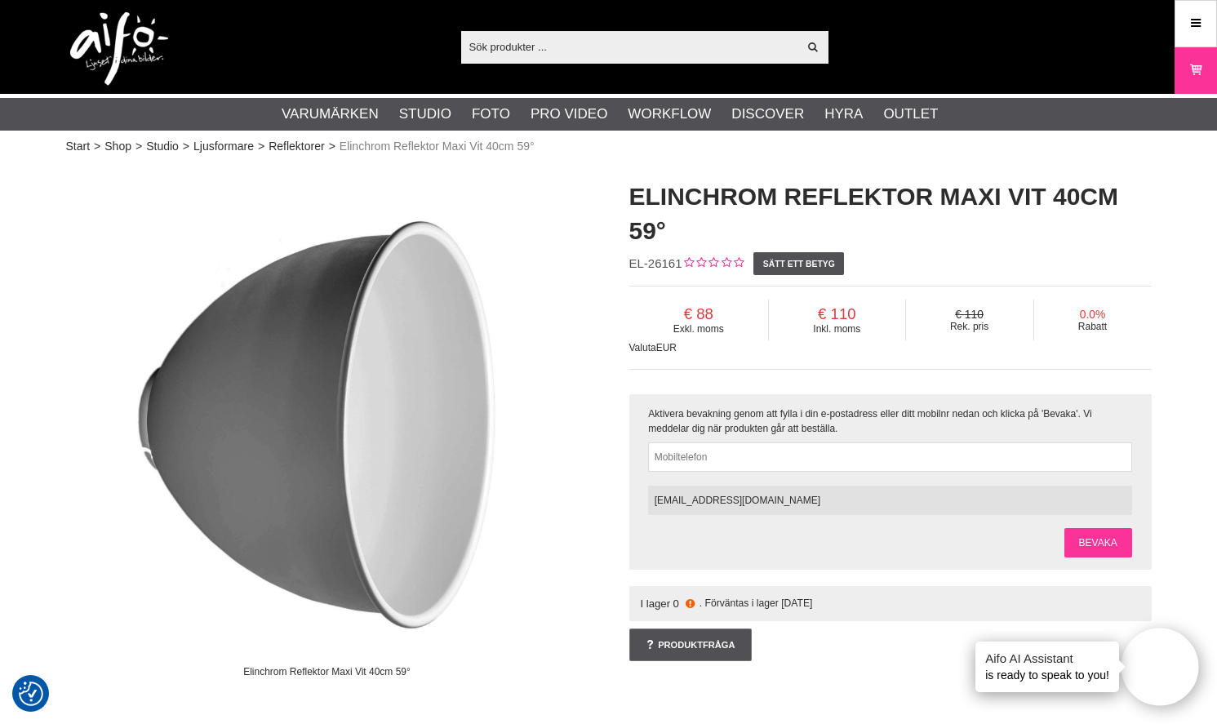
type input "[EMAIL_ADDRESS][DOMAIN_NAME]"
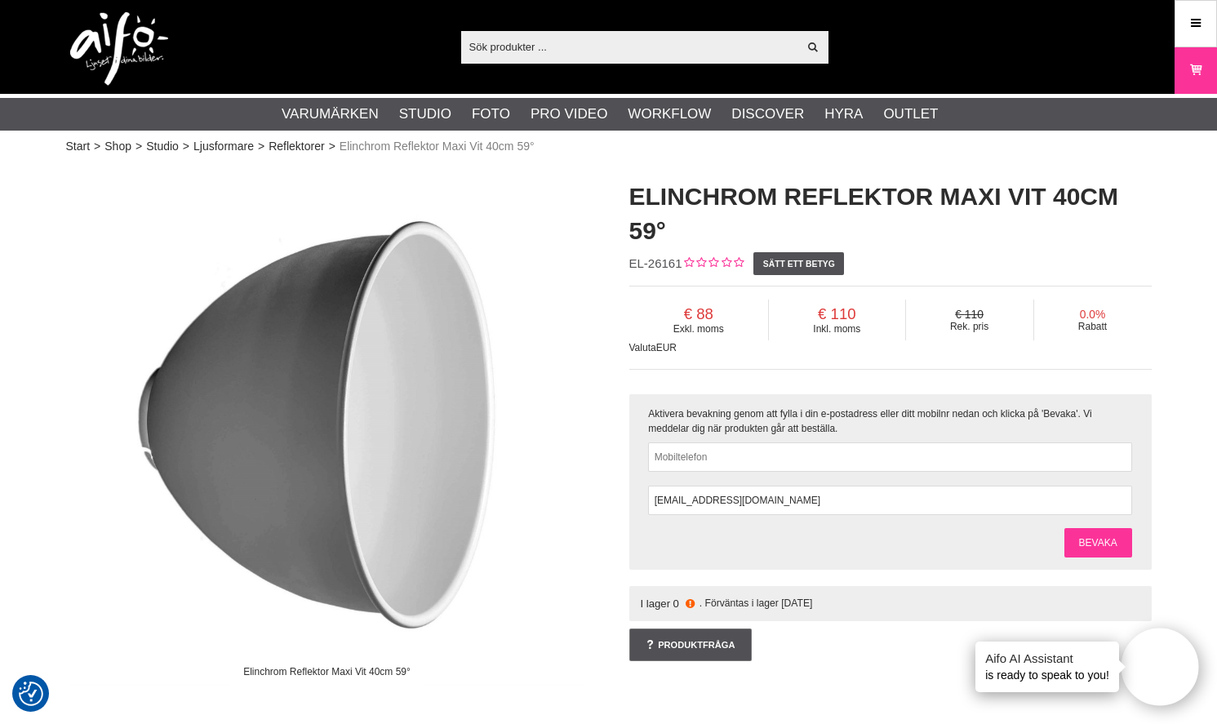
click at [1109, 549] on link "Bevaka" at bounding box center [1098, 542] width 68 height 29
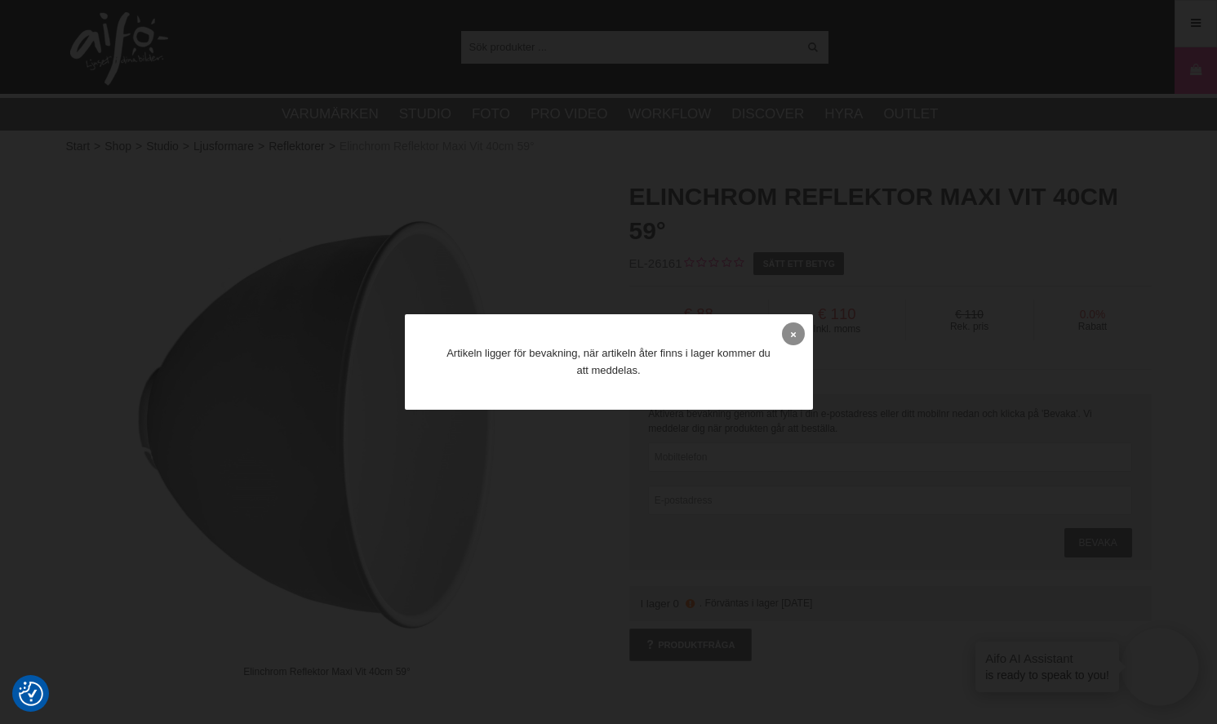
click at [793, 332] on icon at bounding box center [793, 334] width 5 height 9
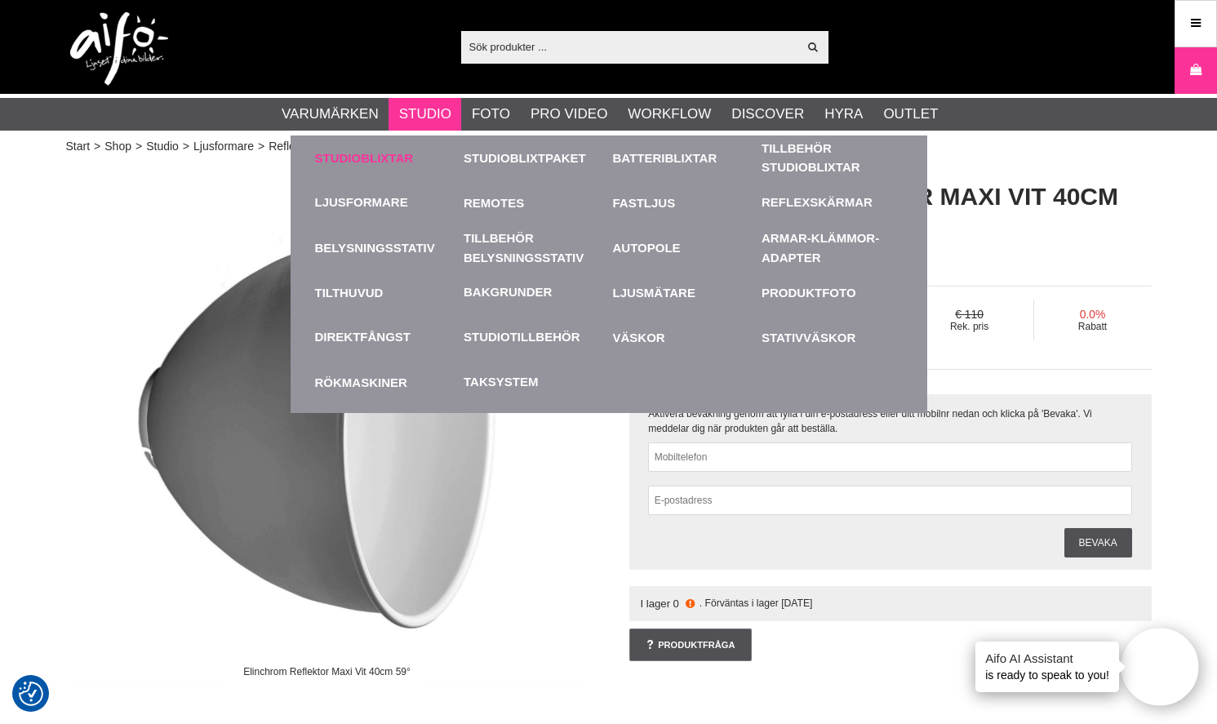
click at [390, 163] on link "Studioblixtar" at bounding box center [385, 158] width 141 height 45
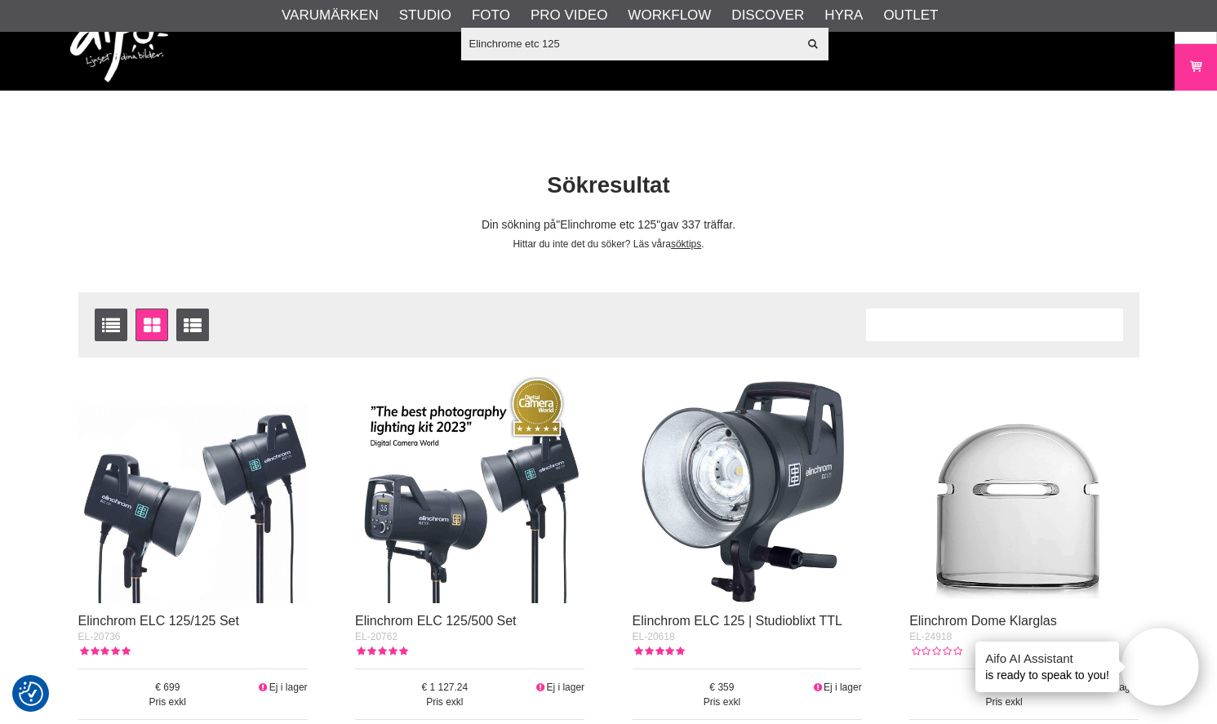
scroll to position [337, 0]
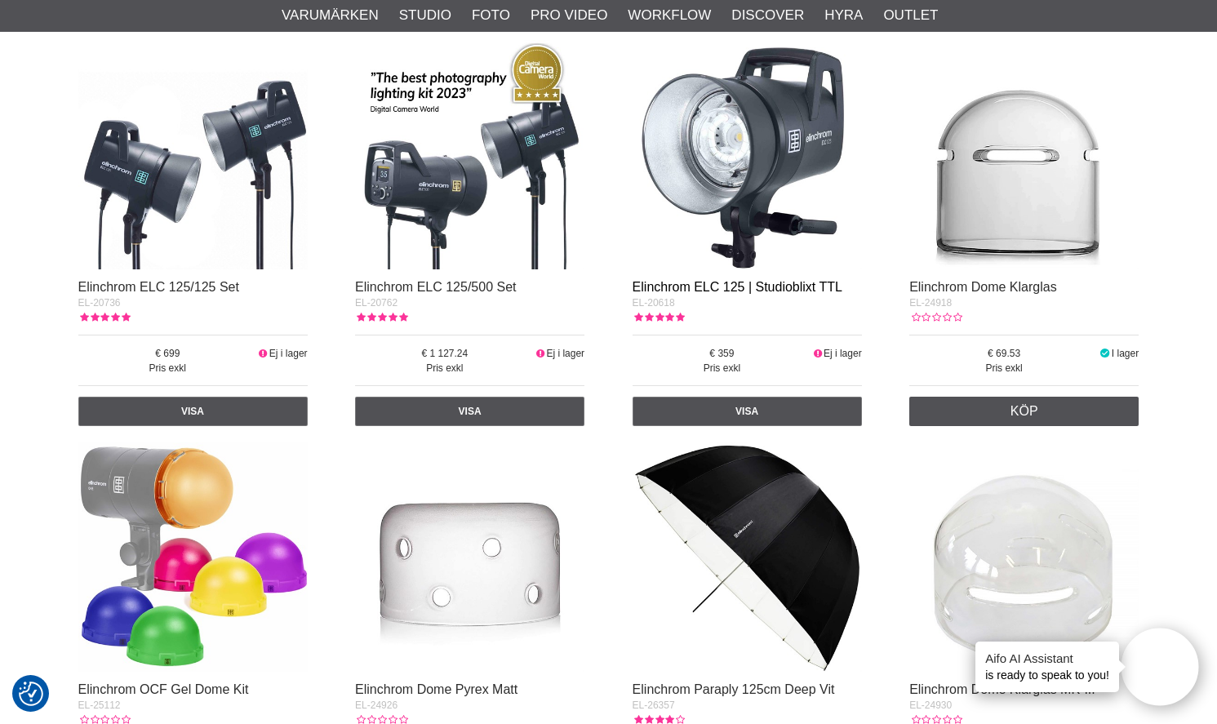
click at [727, 284] on link "Elinchrom ELC 125 | Studioblixt TTL" at bounding box center [738, 287] width 210 height 14
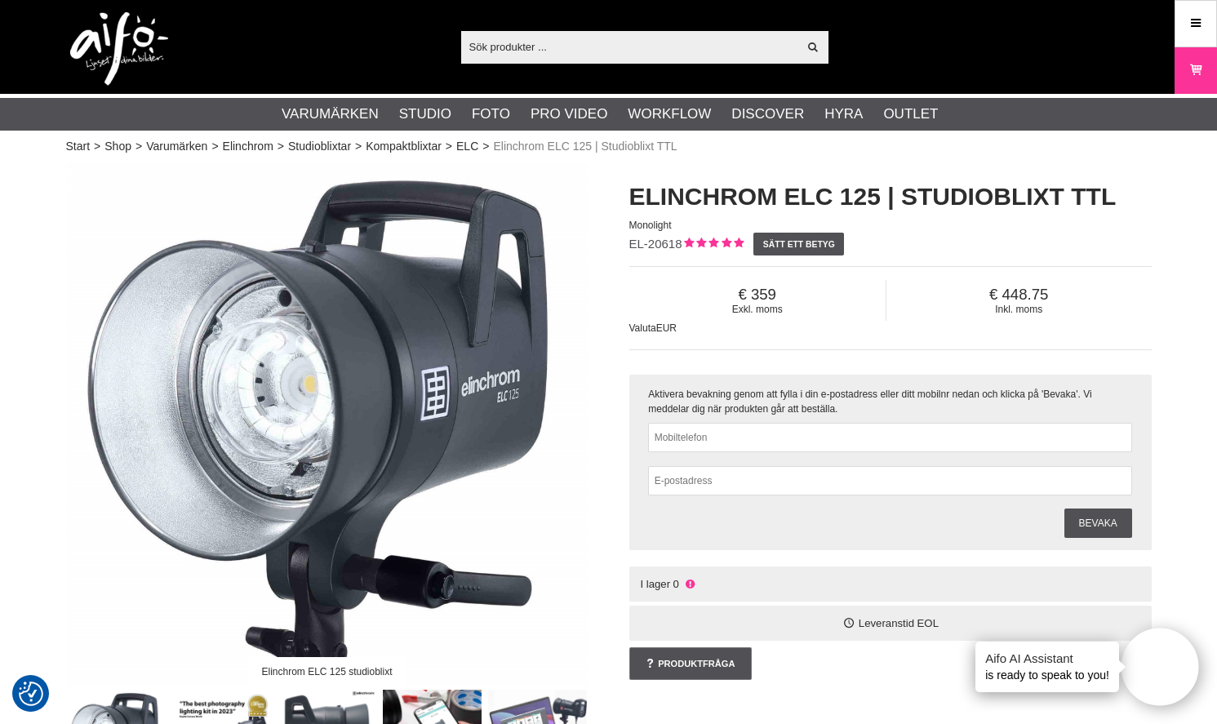
click at [539, 46] on input "text" at bounding box center [629, 46] width 337 height 24
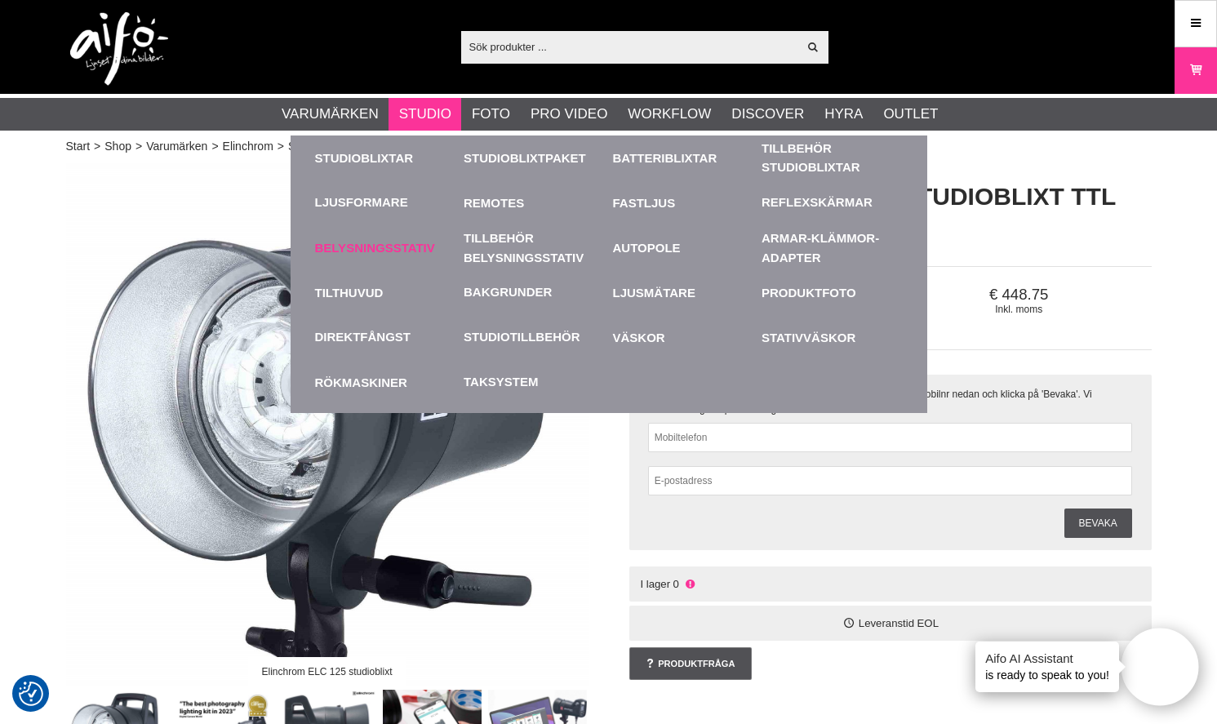
click at [375, 247] on link "Belysningsstativ" at bounding box center [385, 247] width 141 height 45
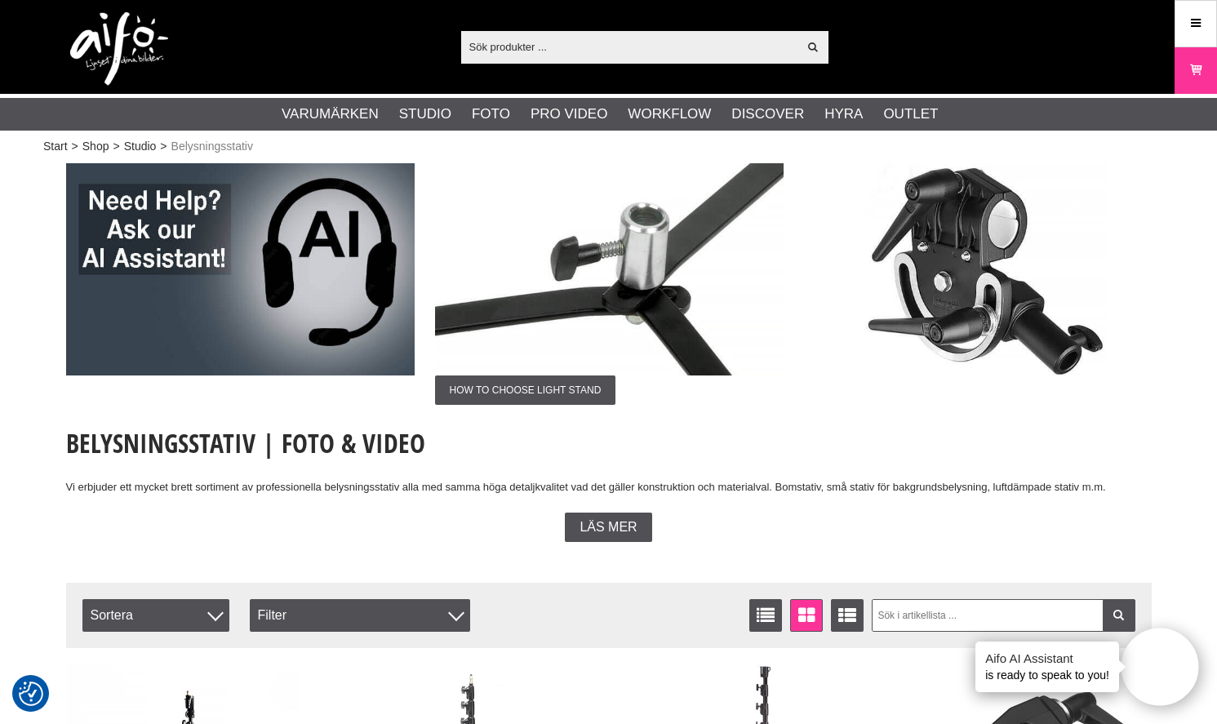
click at [498, 51] on input "text" at bounding box center [629, 46] width 337 height 24
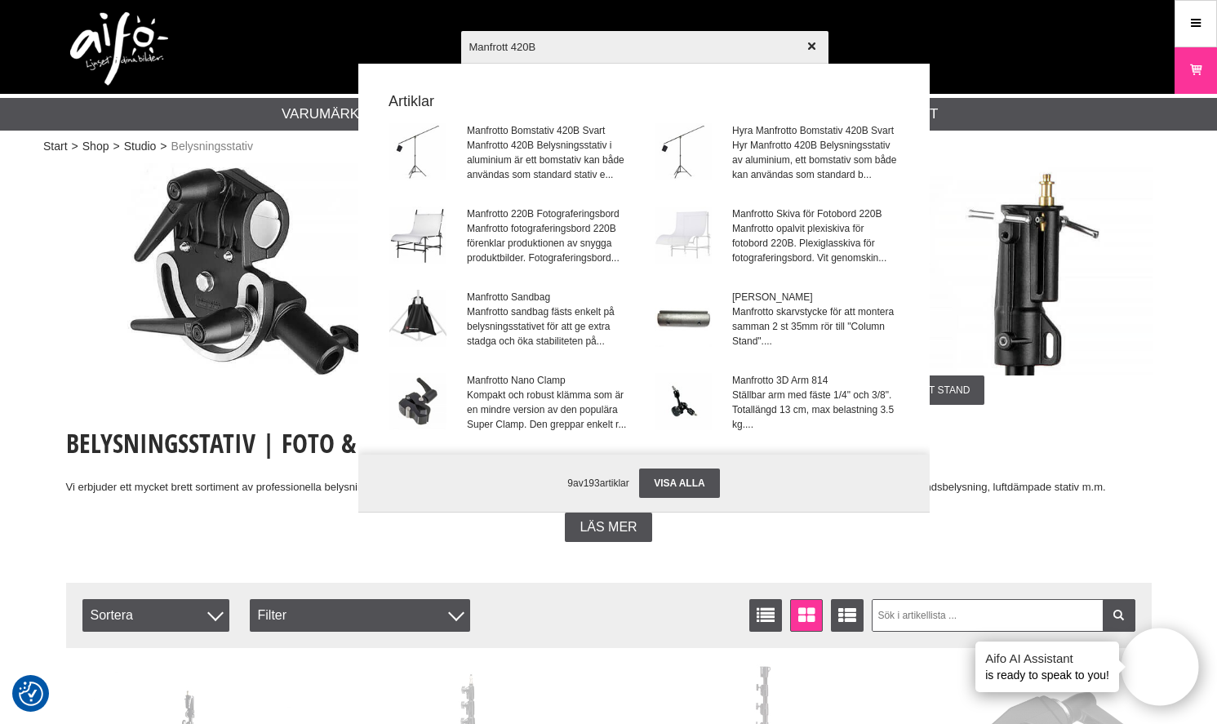
type input "Manfrott 420B"
click at [506, 43] on div at bounding box center [608, 362] width 1217 height 724
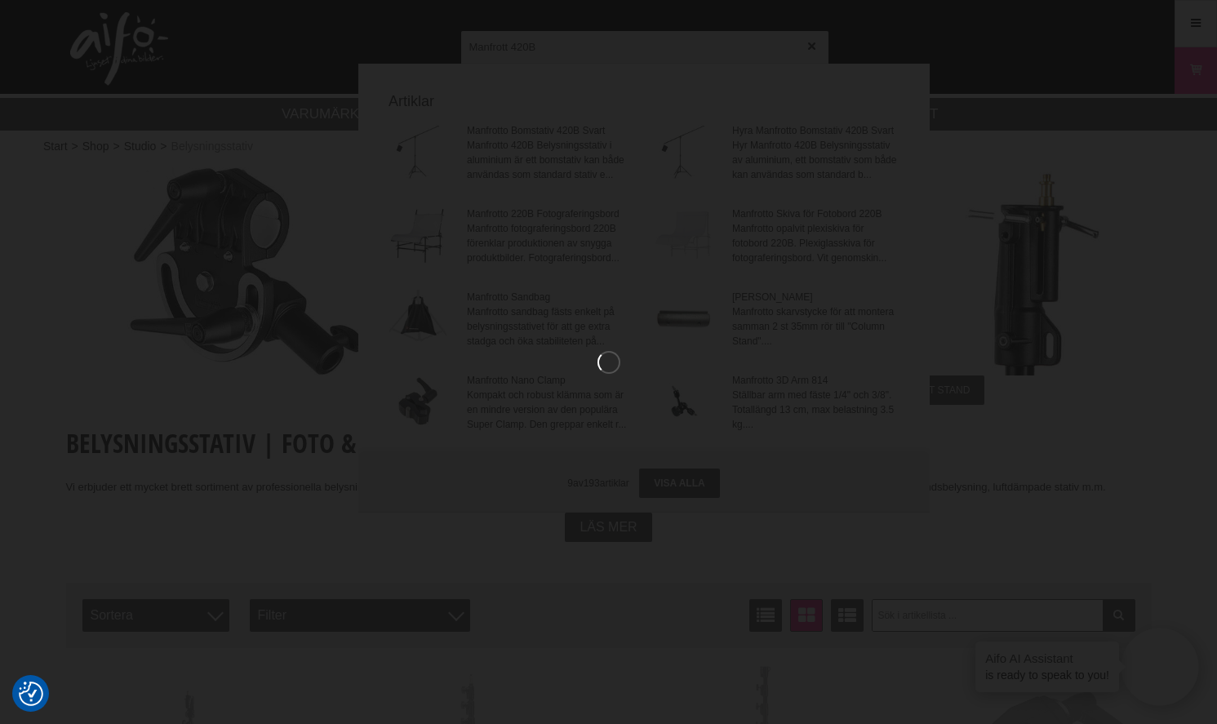
click at [686, 489] on div at bounding box center [608, 362] width 1217 height 724
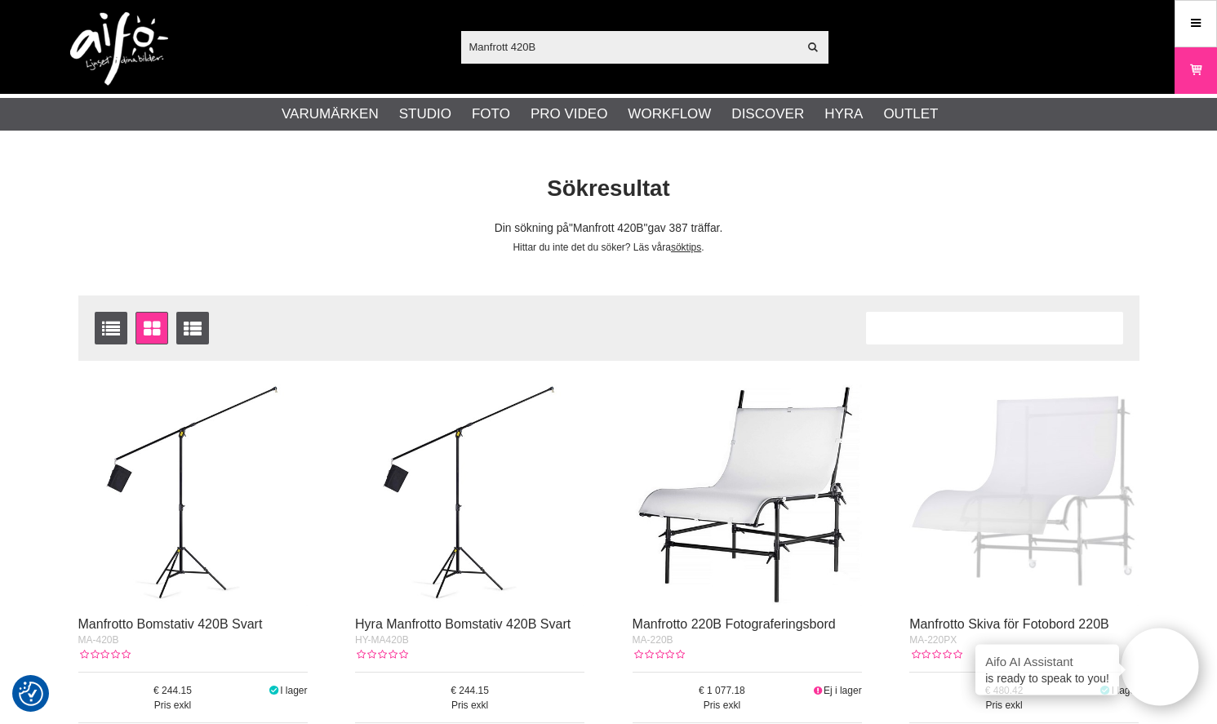
click at [509, 49] on input "Manfrott 420B" at bounding box center [629, 46] width 337 height 24
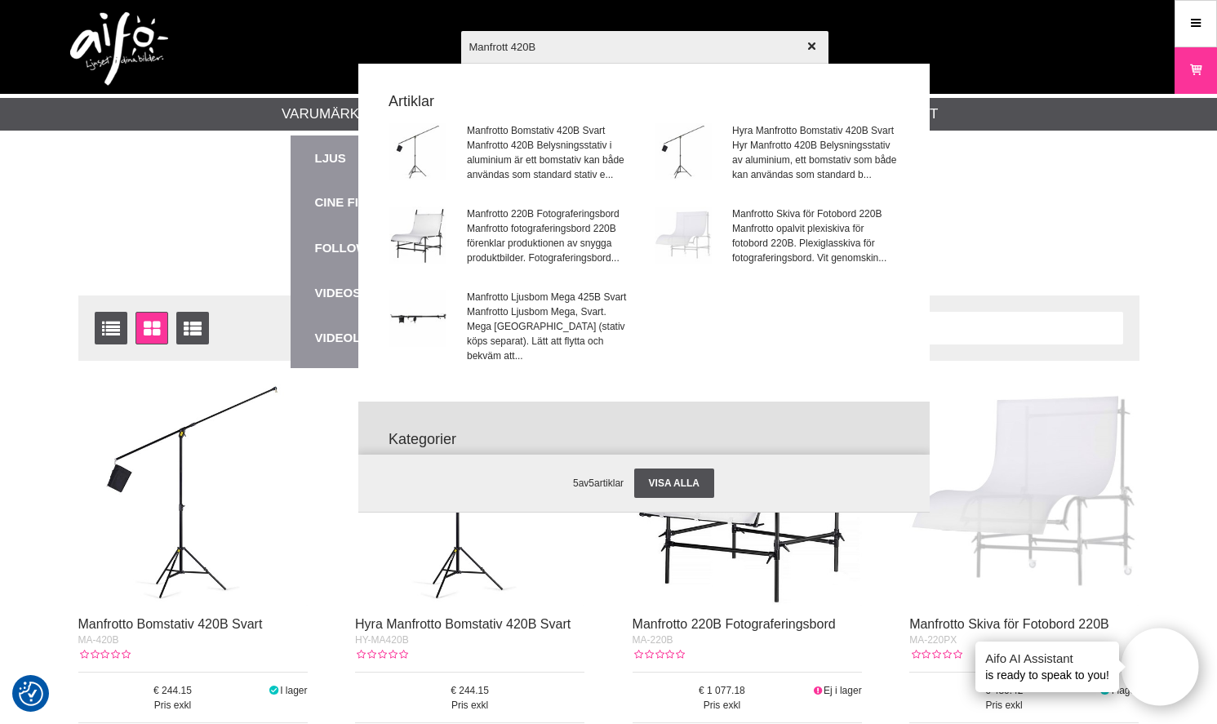
type input "Manfrotto 420B"
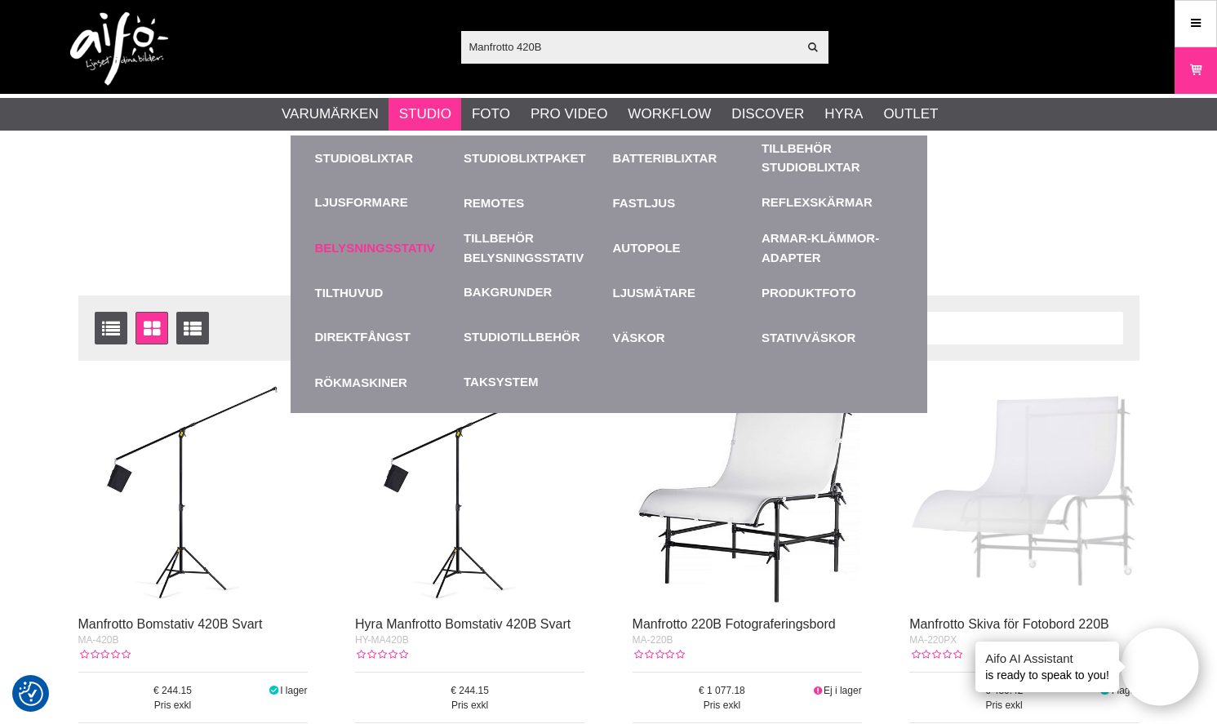
click at [375, 246] on link "Belysningsstativ" at bounding box center [385, 247] width 141 height 45
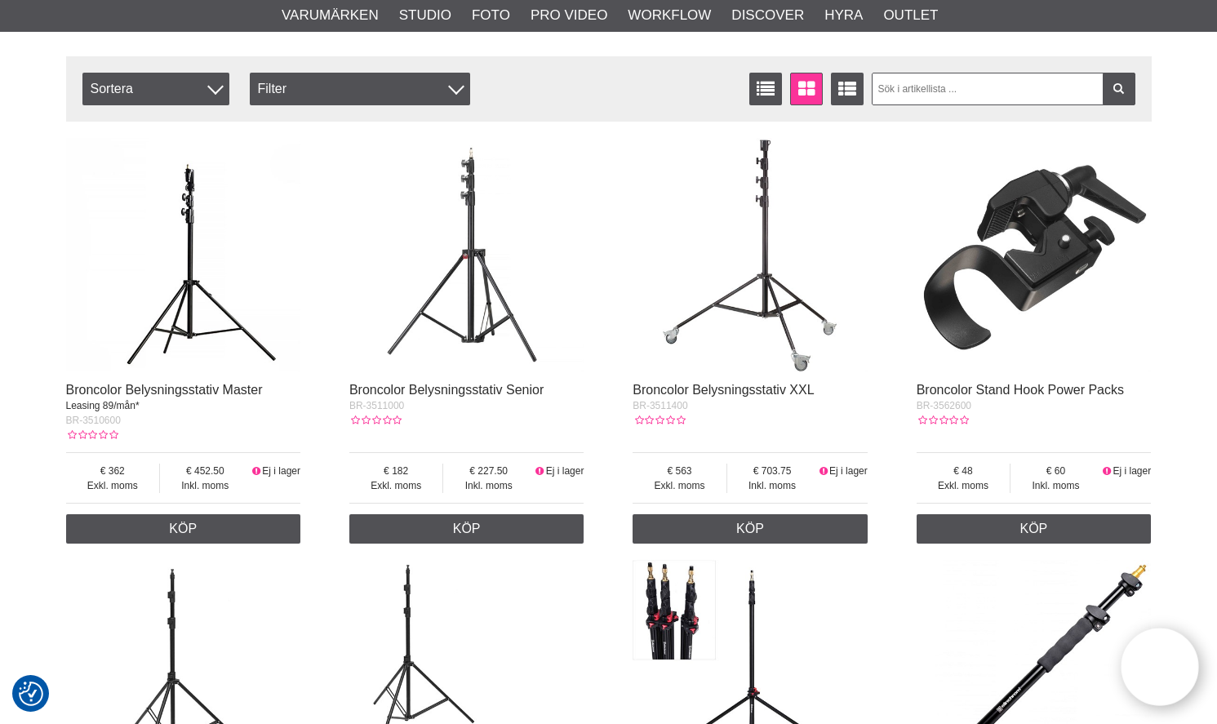
scroll to position [530, 0]
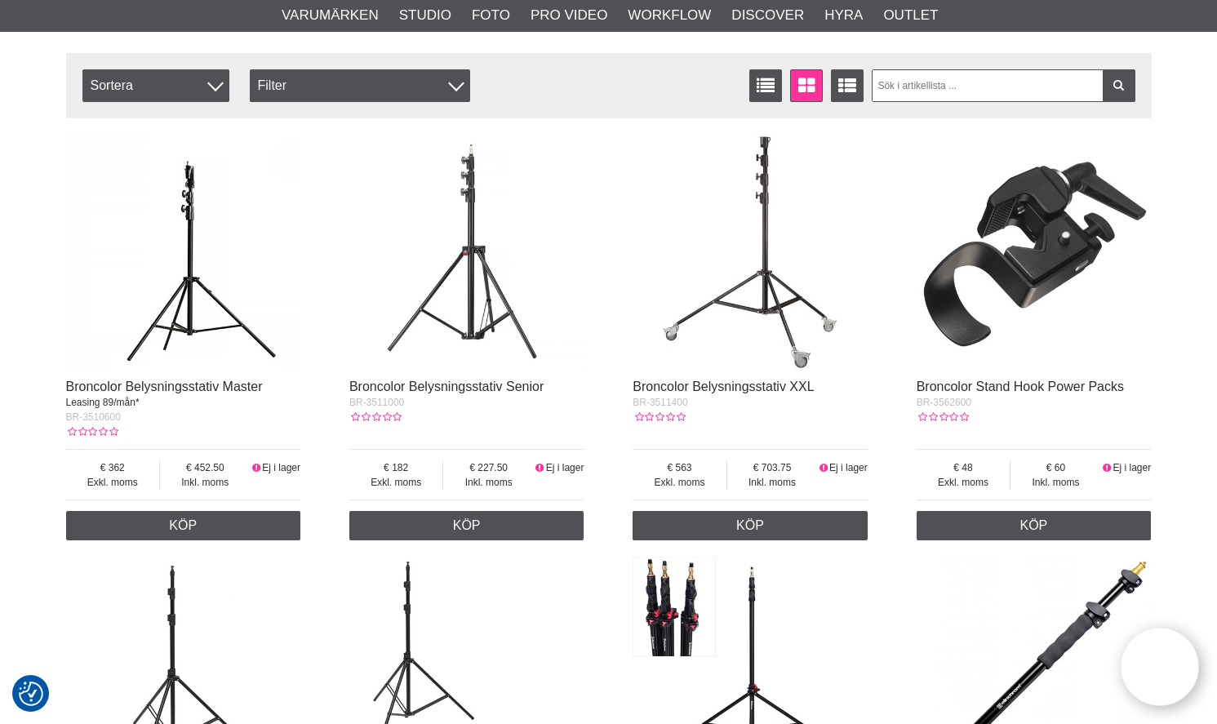
click at [486, 353] on img at bounding box center [466, 252] width 235 height 235
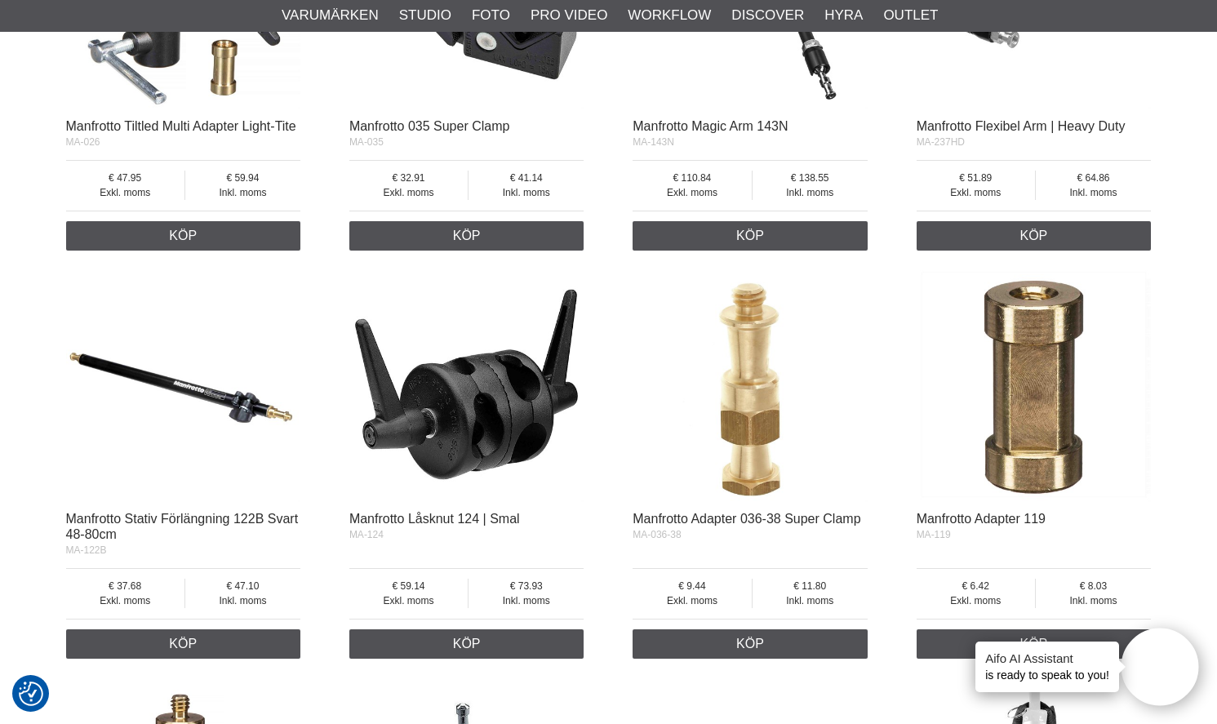
scroll to position [1246, 0]
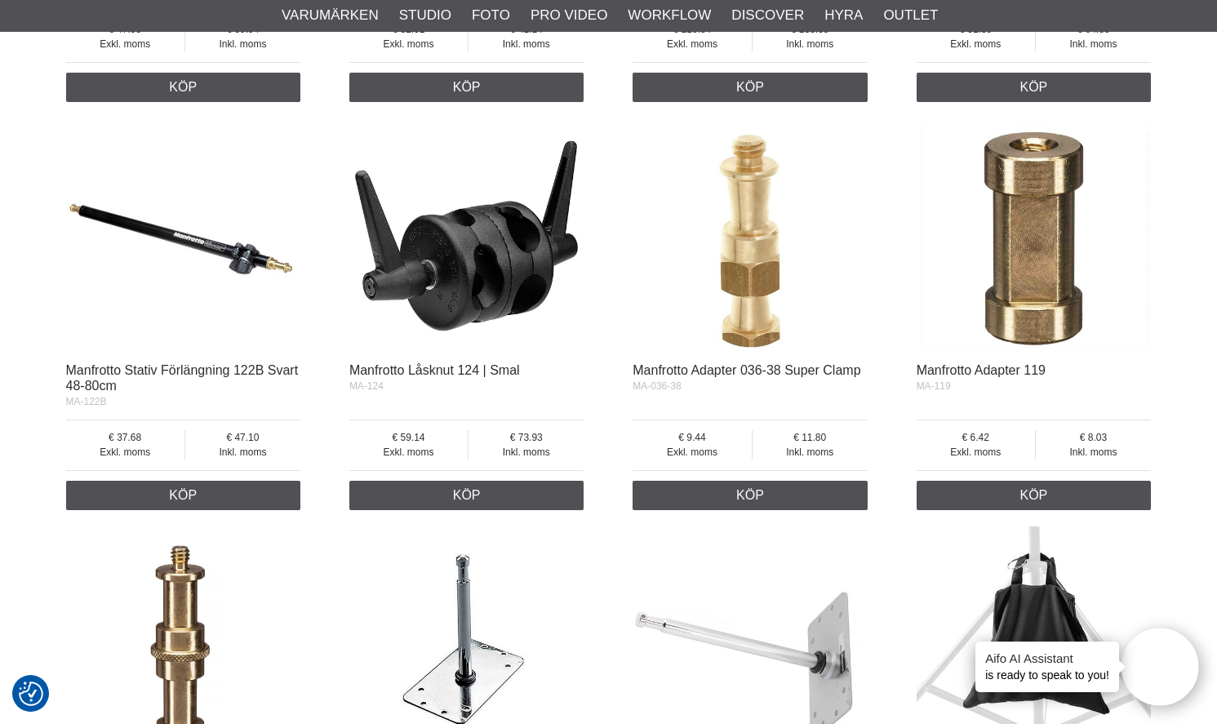
click at [493, 285] on img at bounding box center [466, 235] width 235 height 235
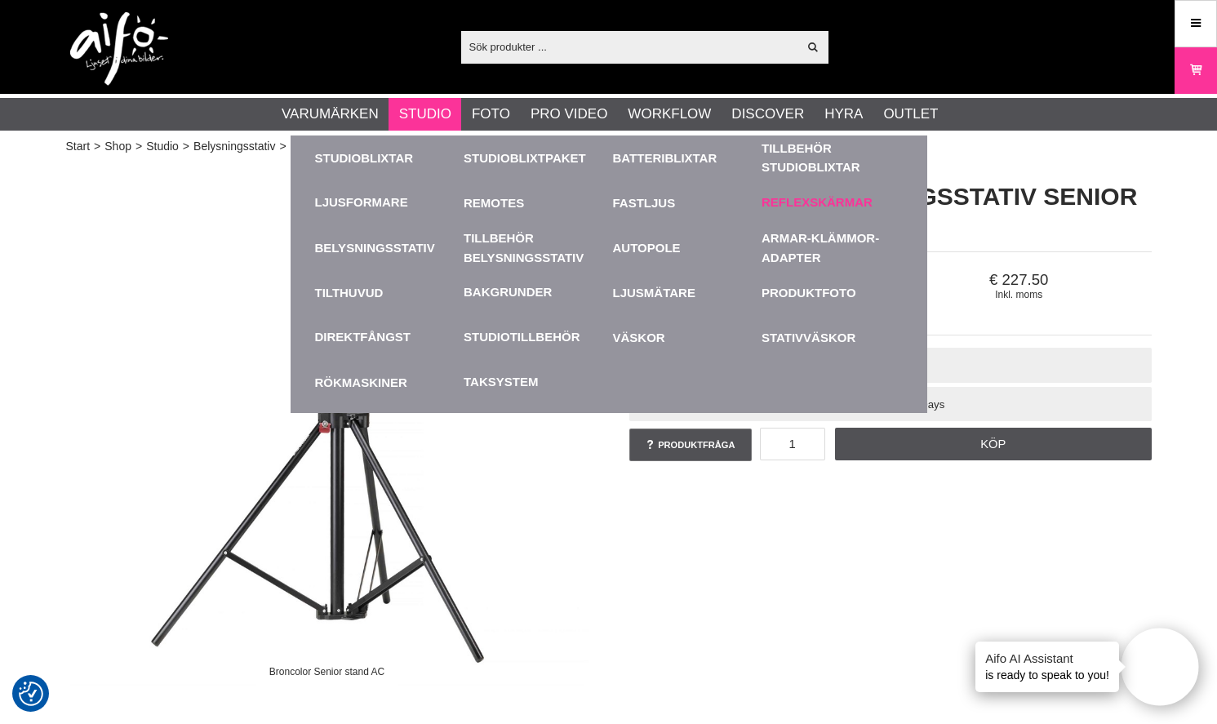
click at [869, 205] on link "Reflexskärmar" at bounding box center [817, 202] width 111 height 19
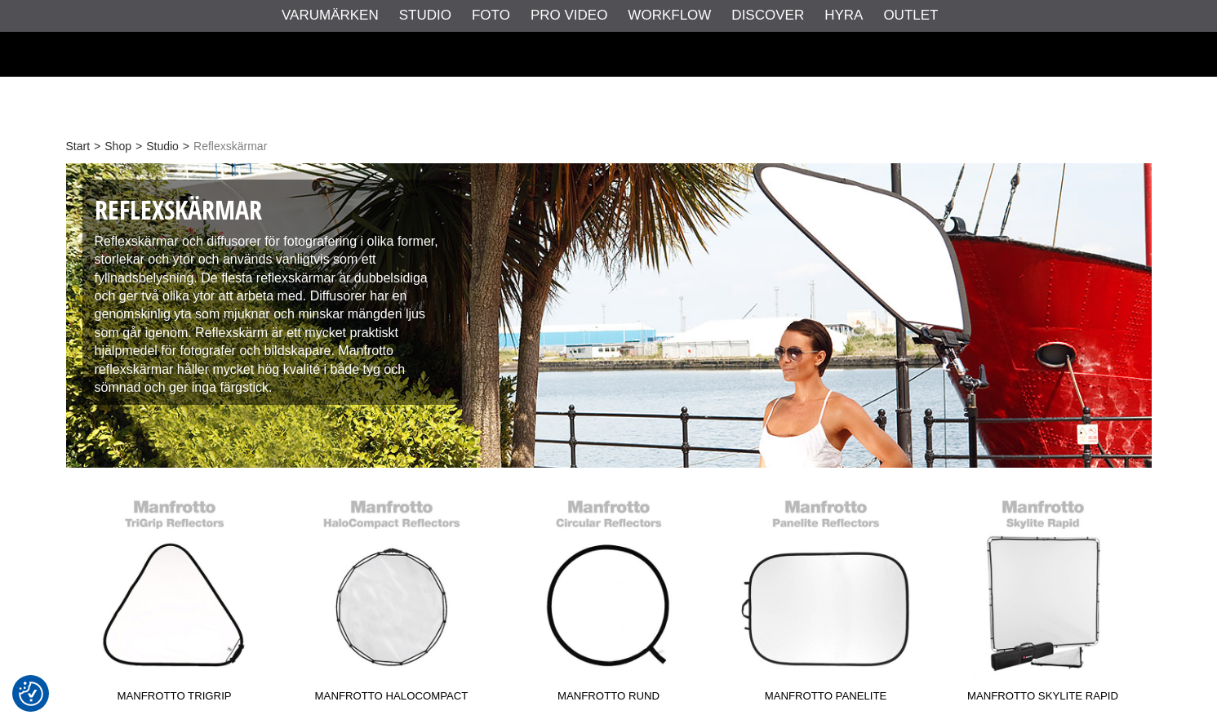
scroll to position [310, 0]
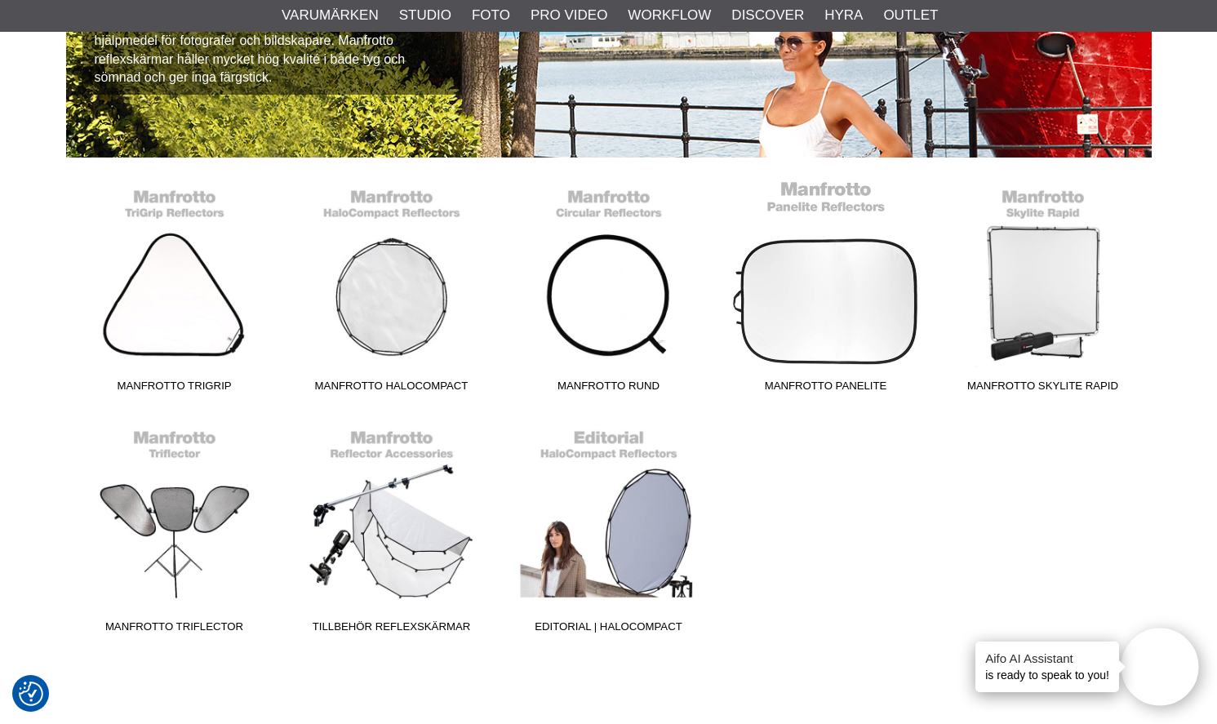
click at [838, 301] on link "Manfrotto Panelite" at bounding box center [826, 290] width 217 height 220
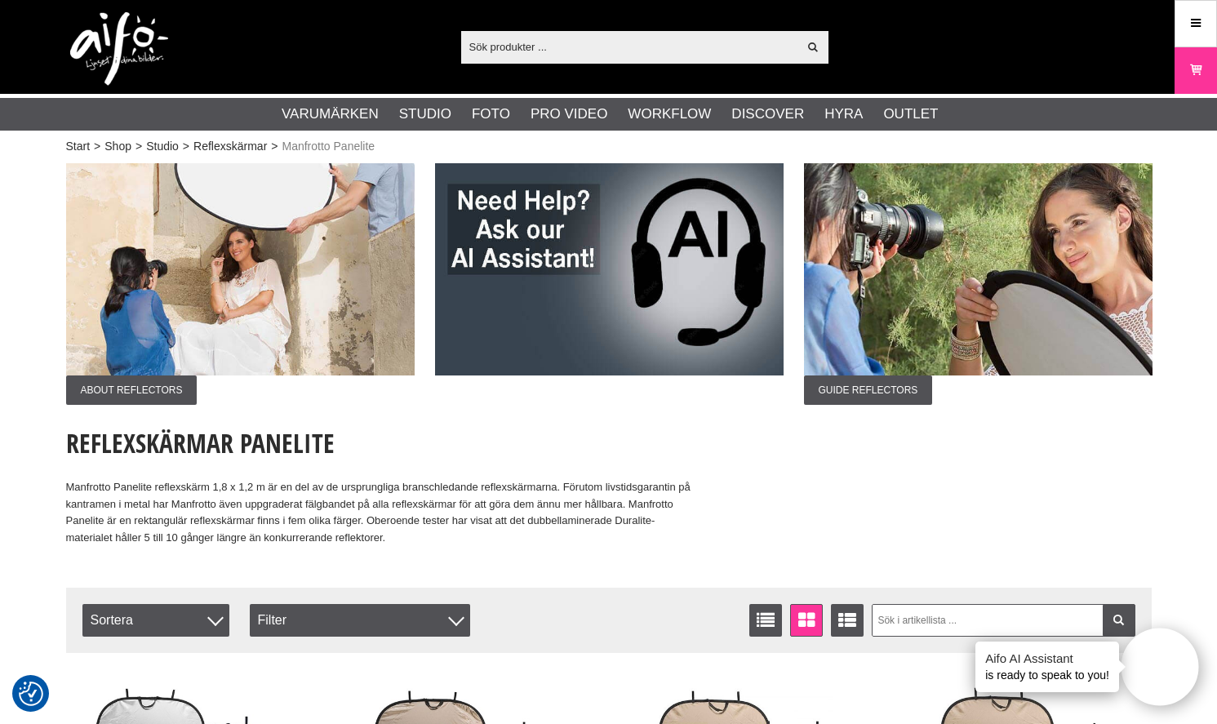
click at [541, 42] on input "text" at bounding box center [629, 46] width 337 height 24
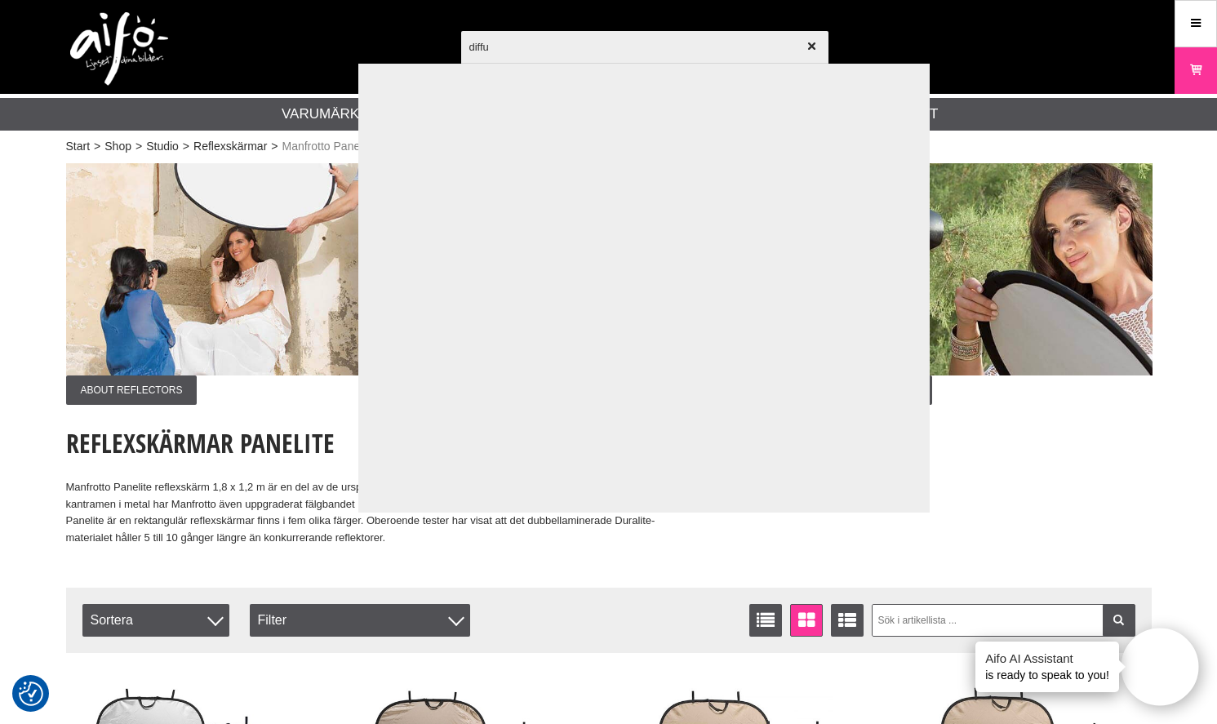
type input "diffus"
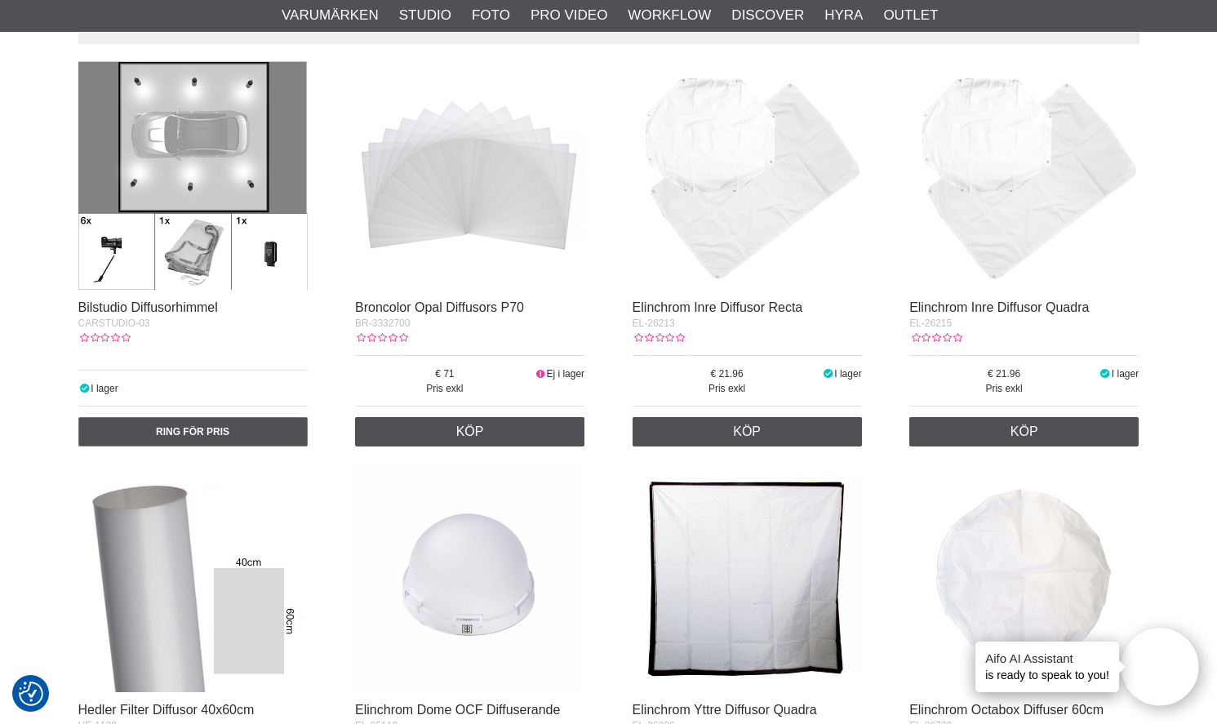
scroll to position [320, 0]
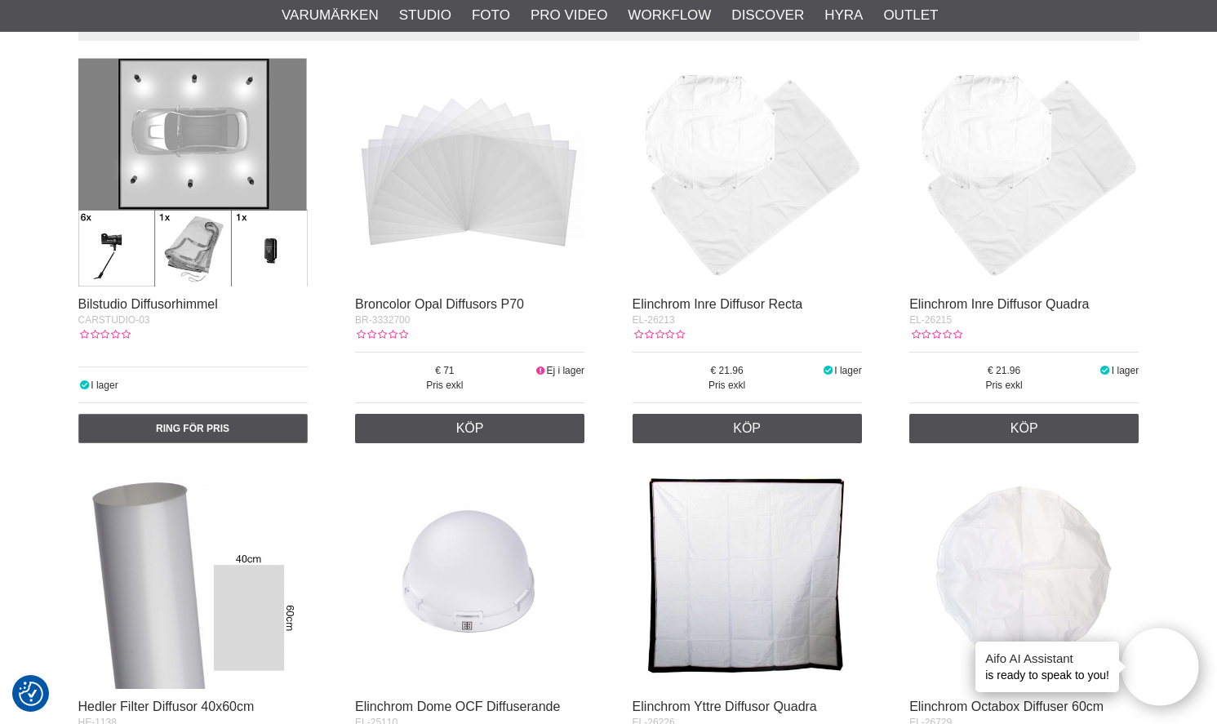
click at [192, 191] on img at bounding box center [192, 171] width 229 height 229
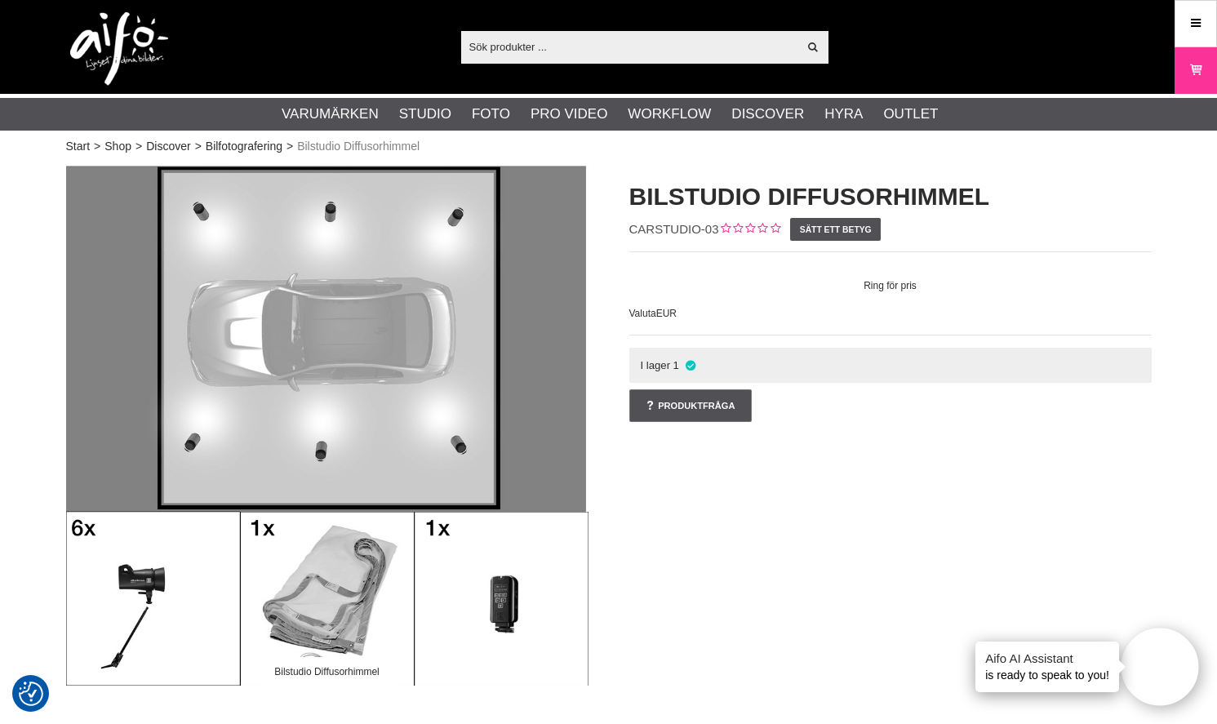
click at [507, 572] on img at bounding box center [327, 424] width 522 height 522
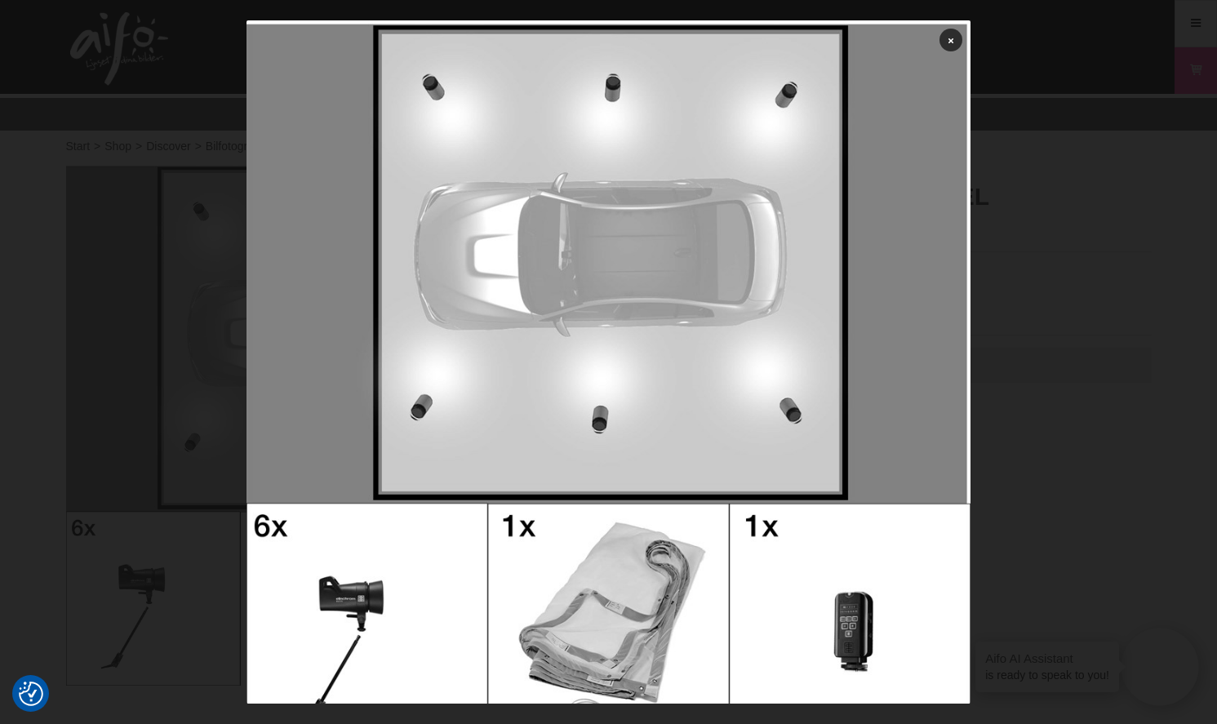
click at [91, 536] on div at bounding box center [608, 362] width 1217 height 724
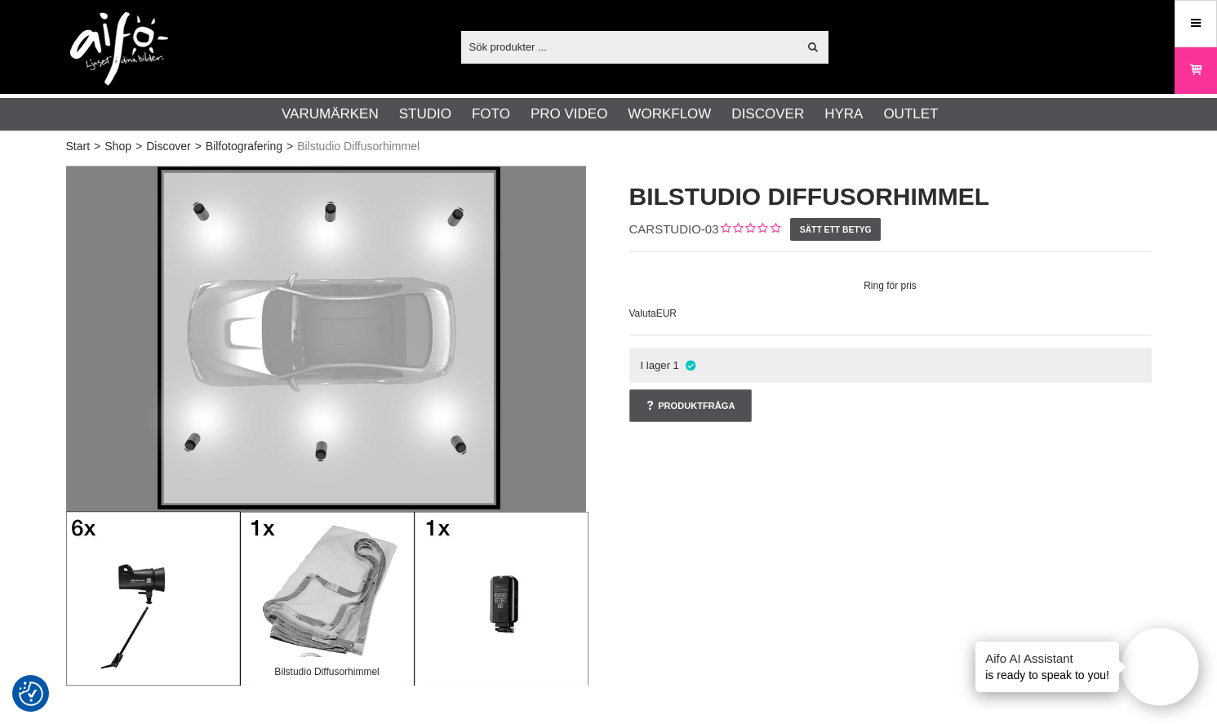
click at [358, 562] on img at bounding box center [327, 424] width 522 height 522
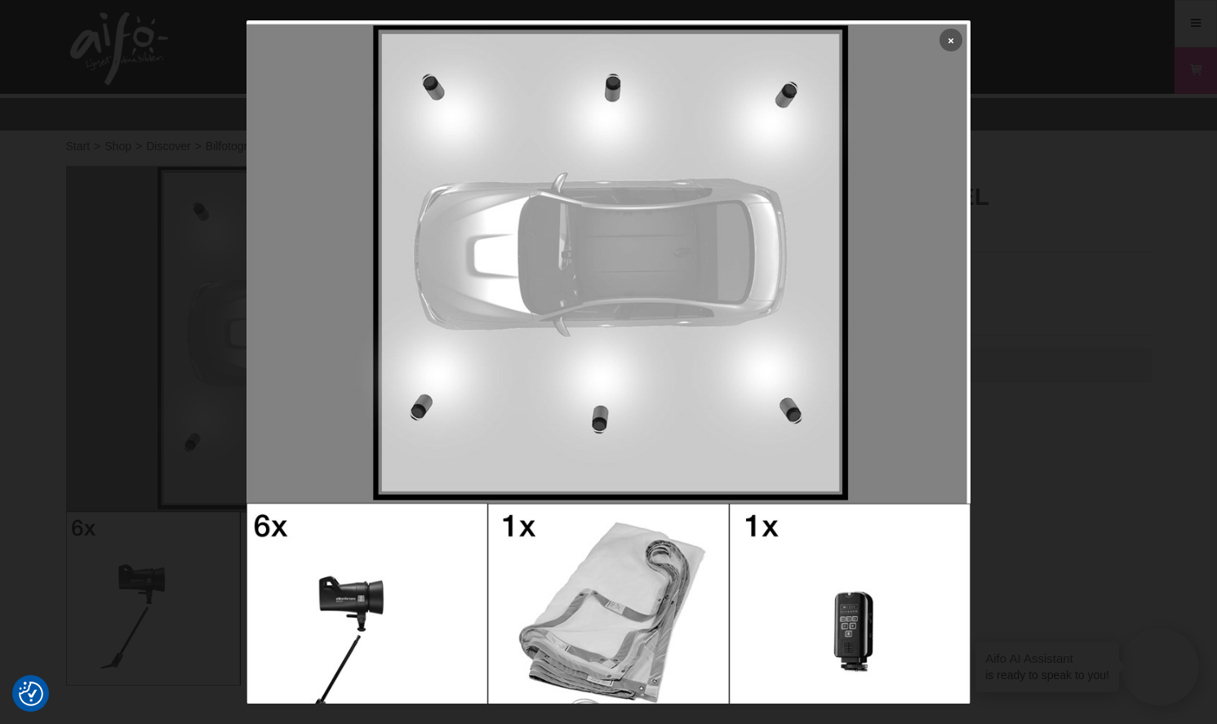
click at [950, 33] on link at bounding box center [951, 40] width 23 height 23
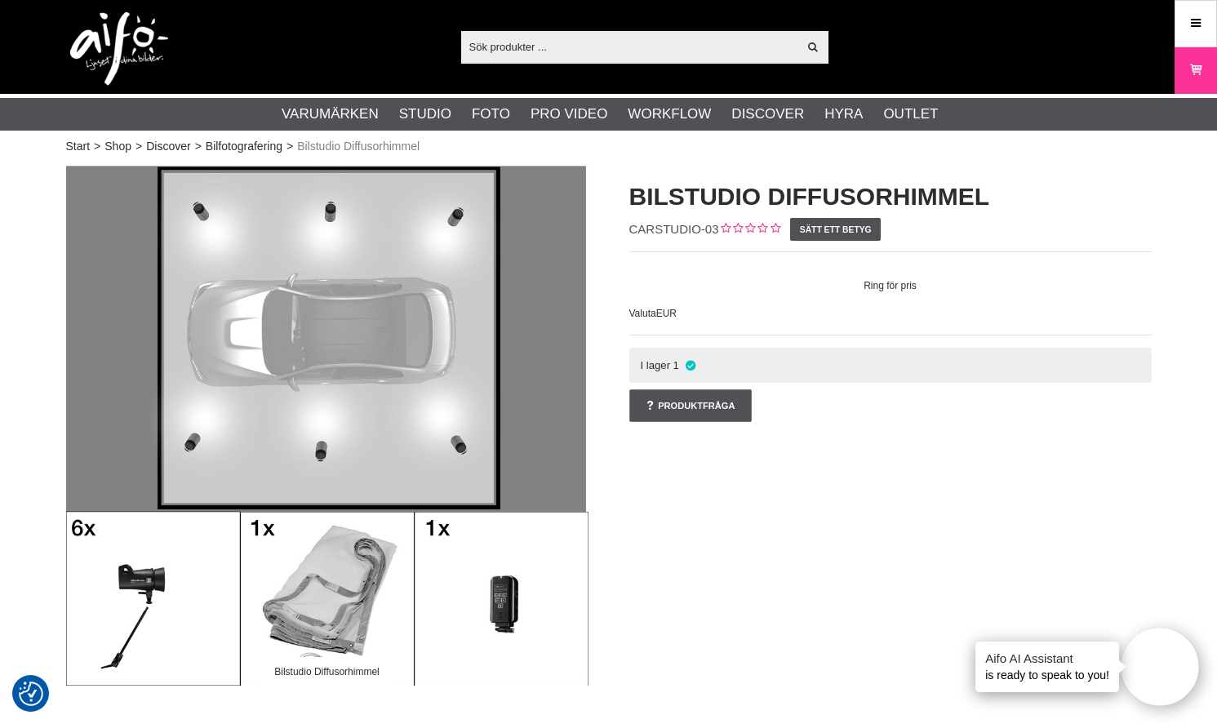
click at [506, 555] on img at bounding box center [327, 424] width 522 height 522
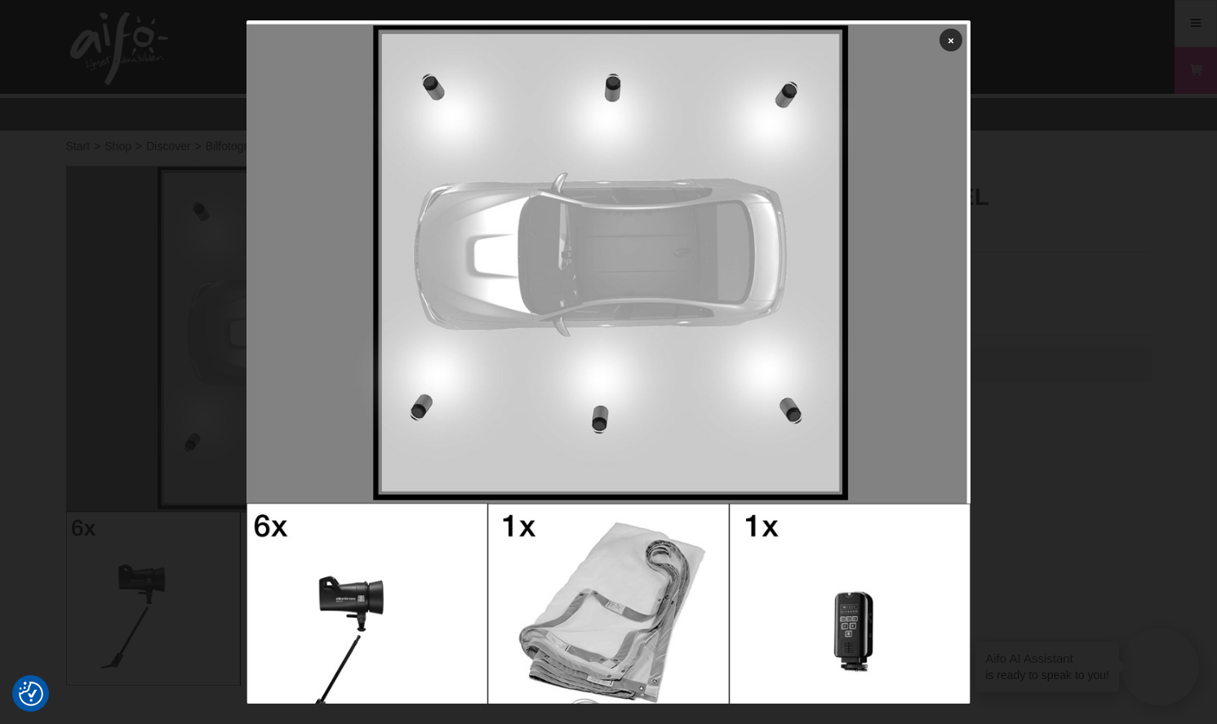
click at [957, 51] on img at bounding box center [609, 382] width 724 height 724
click at [955, 36] on link at bounding box center [951, 40] width 23 height 23
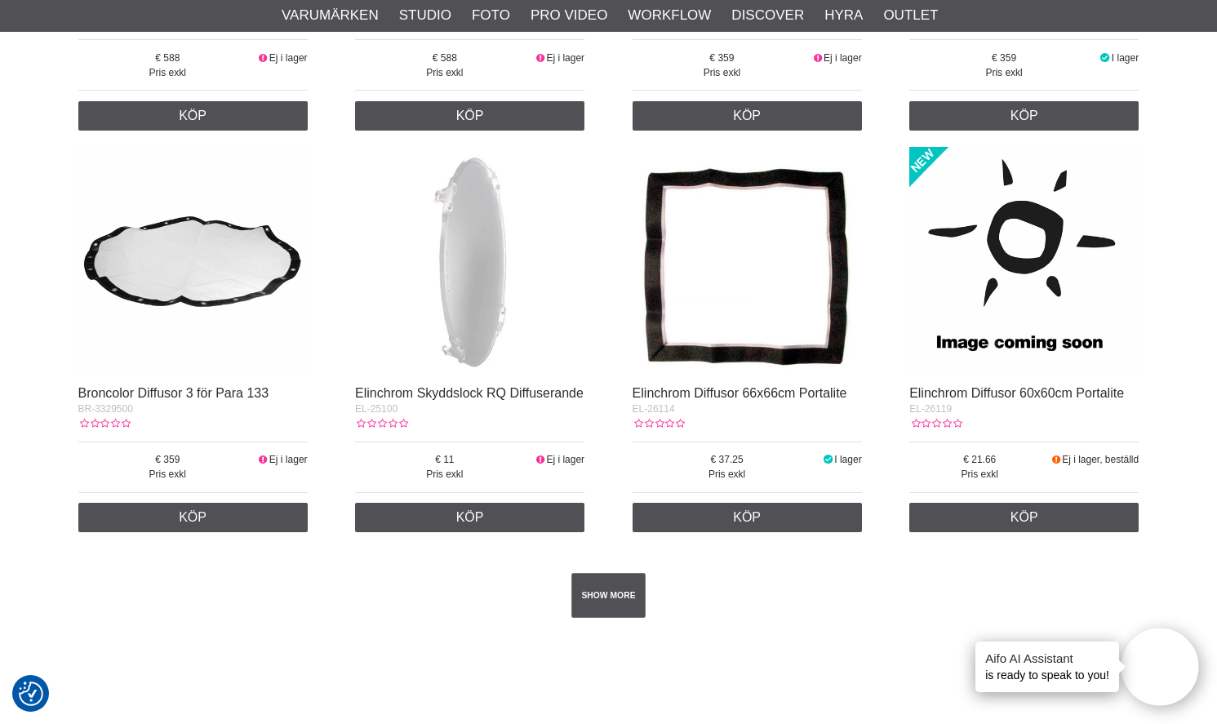
scroll to position [2833, 0]
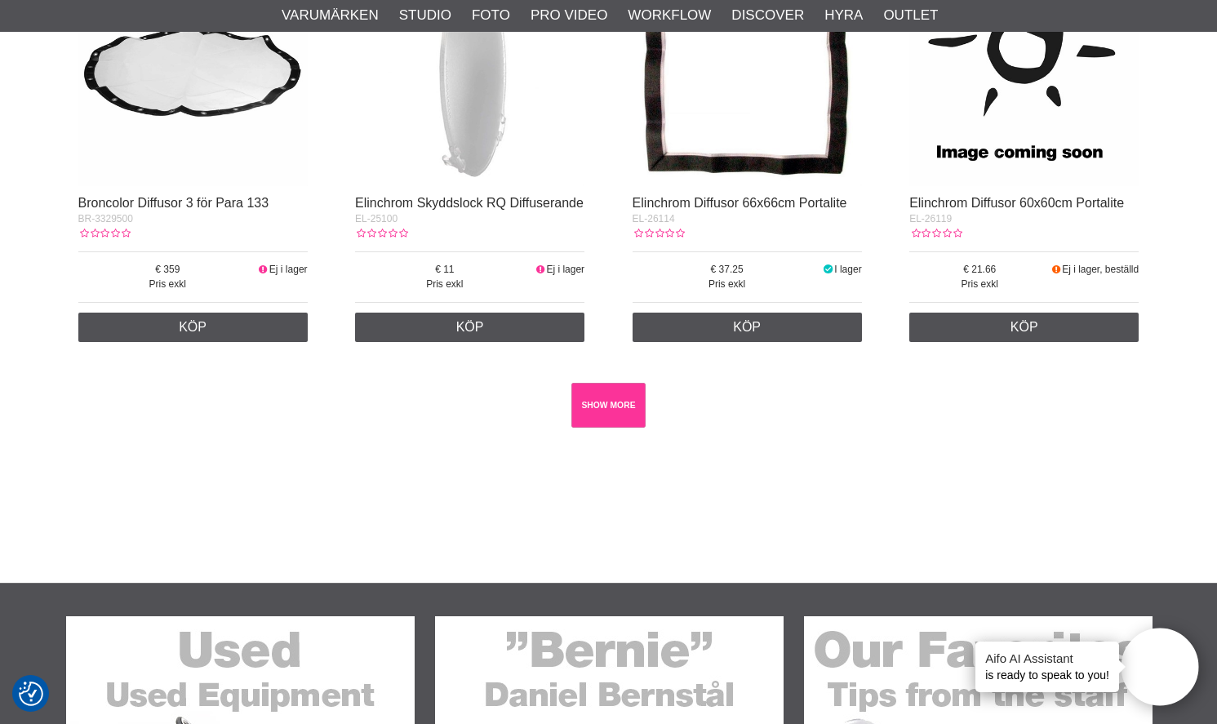
click at [624, 409] on link "SHOW MORE" at bounding box center [608, 405] width 74 height 45
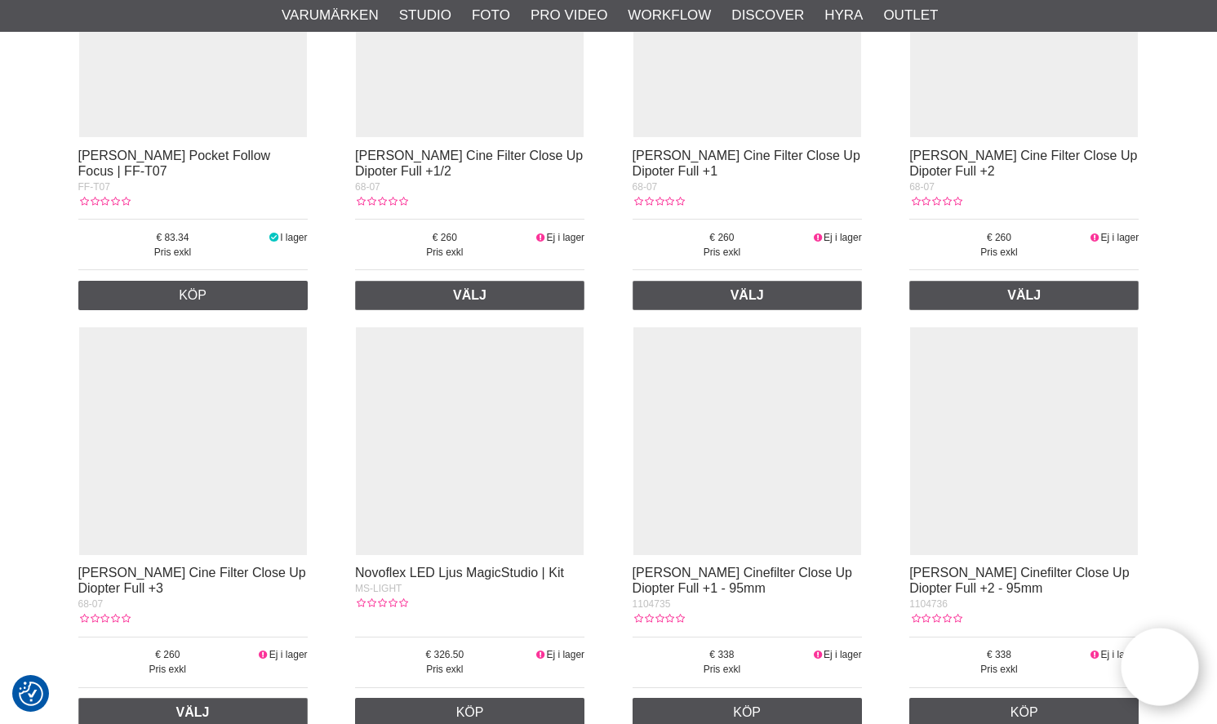
scroll to position [14640, 0]
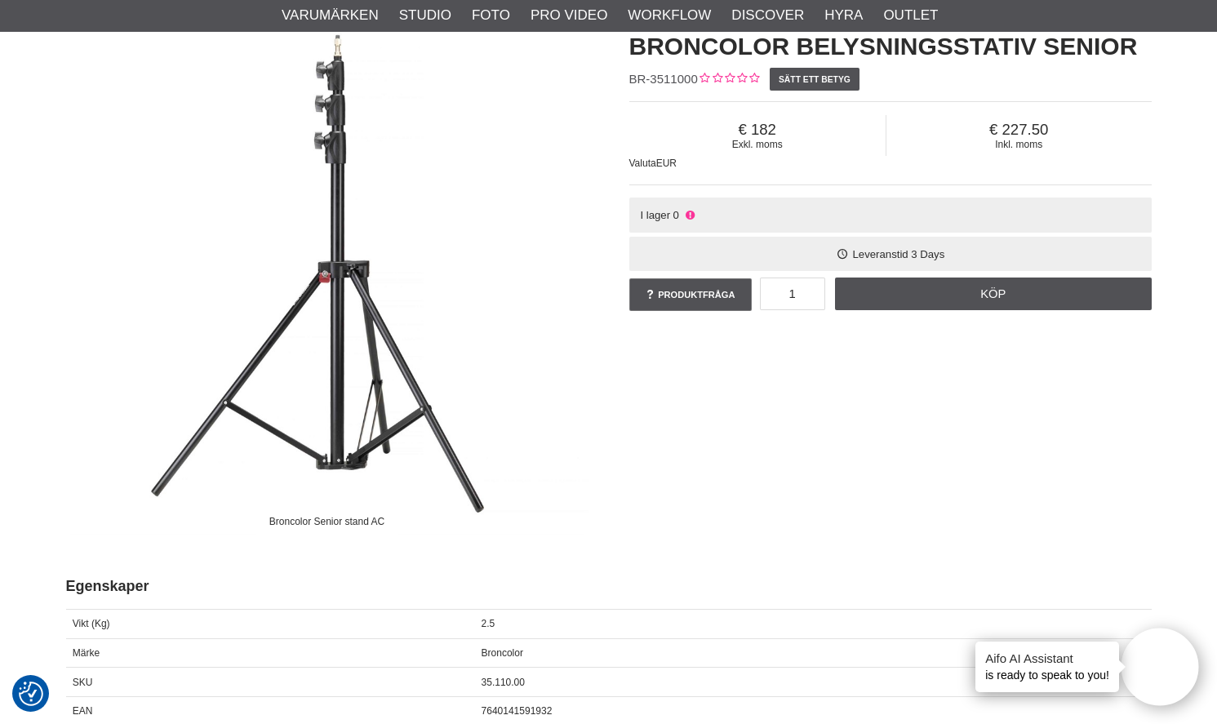
scroll to position [276, 0]
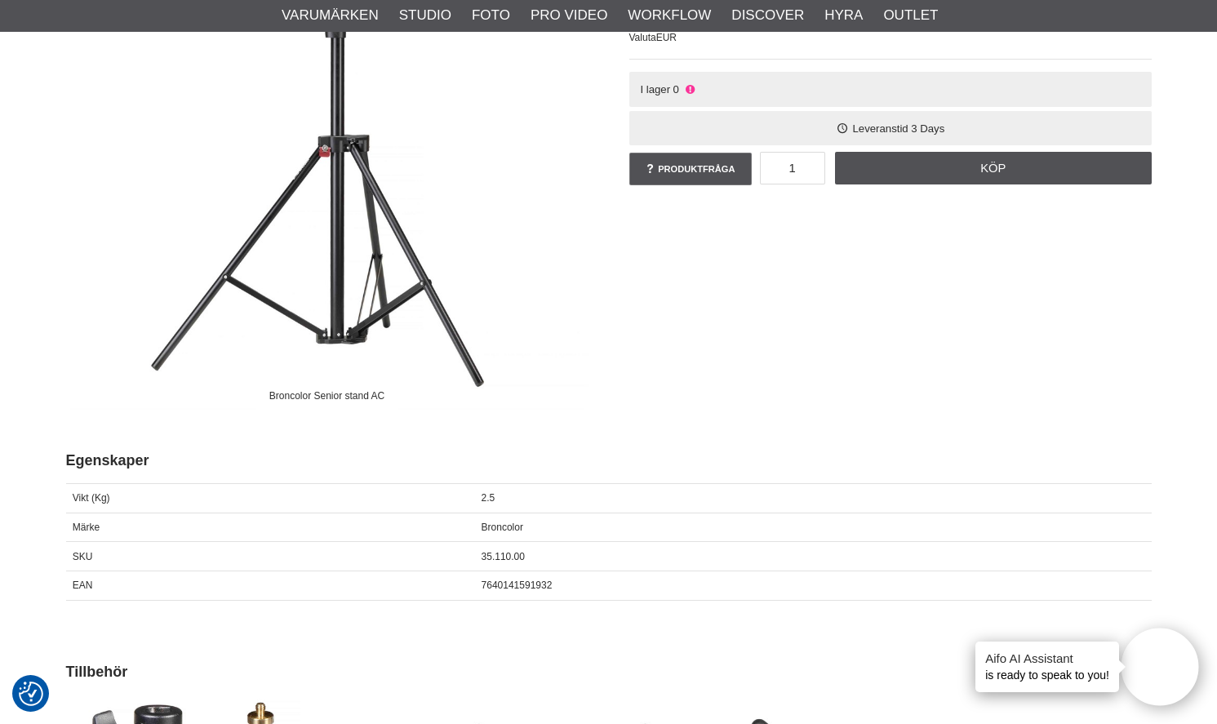
click at [698, 90] on div "I lager 0" at bounding box center [890, 89] width 522 height 35
click at [688, 91] on icon at bounding box center [689, 89] width 13 height 12
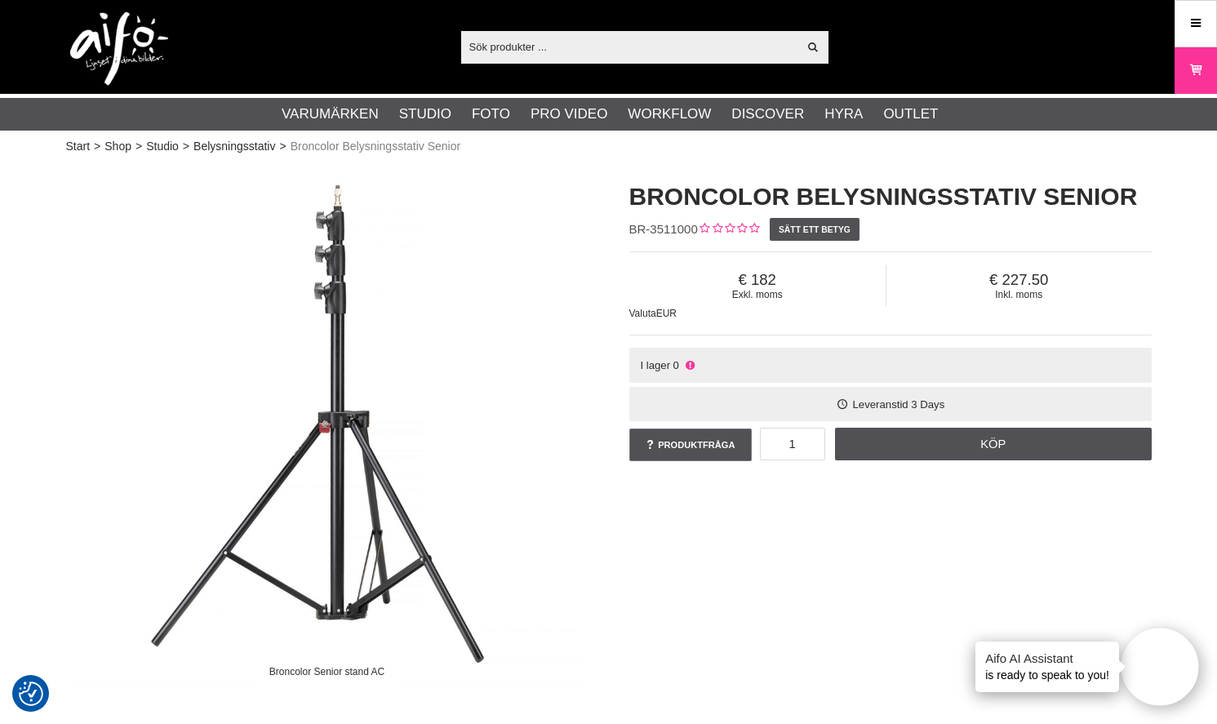
scroll to position [330, 0]
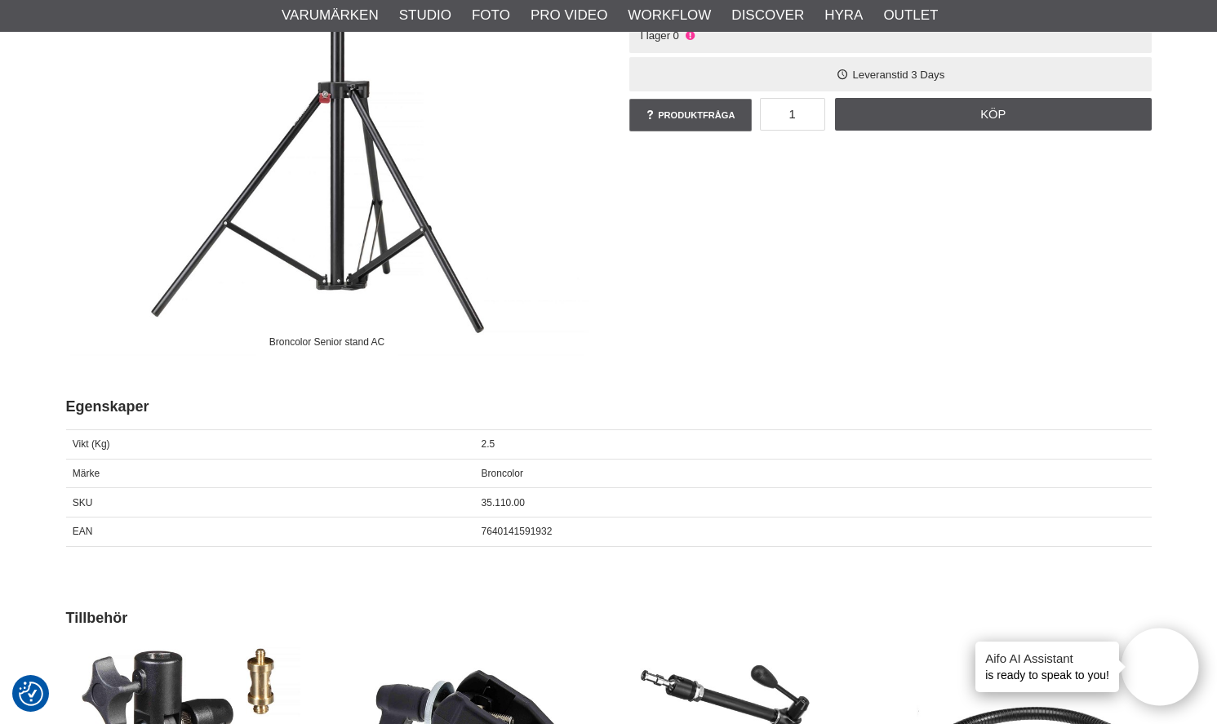
click at [543, 462] on div "Broncolor" at bounding box center [812, 473] width 677 height 29
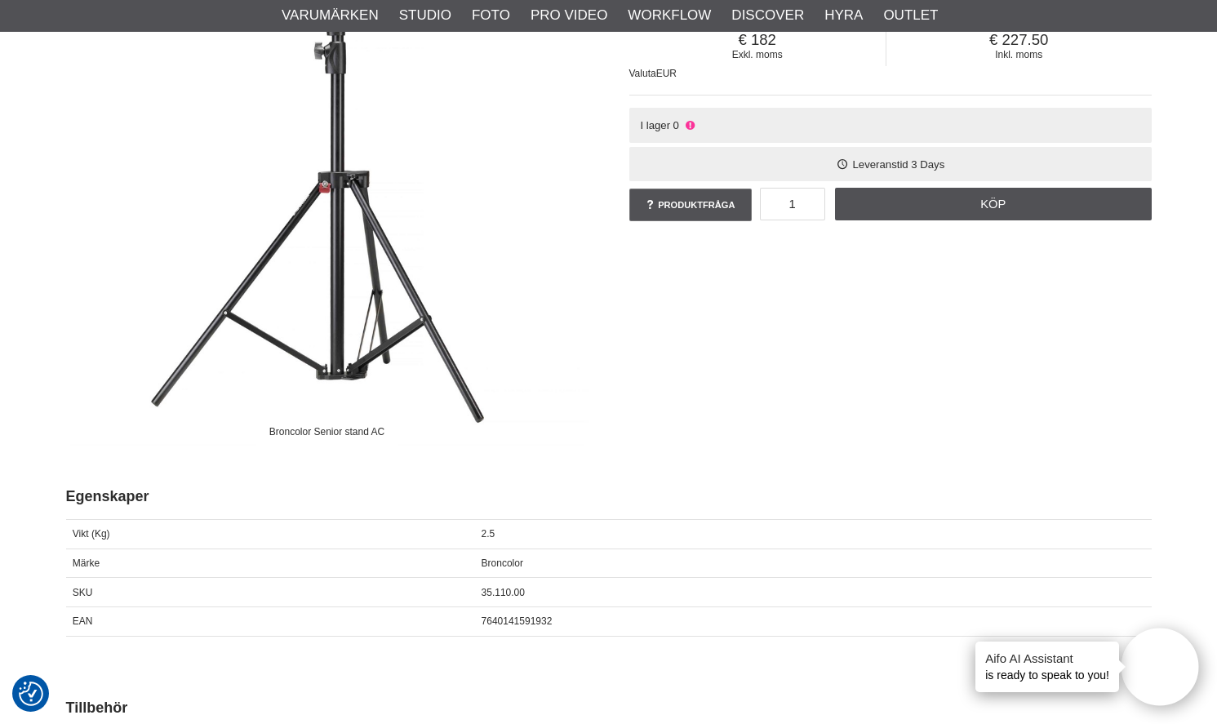
scroll to position [0, 0]
